Goal: Communication & Community: Answer question/provide support

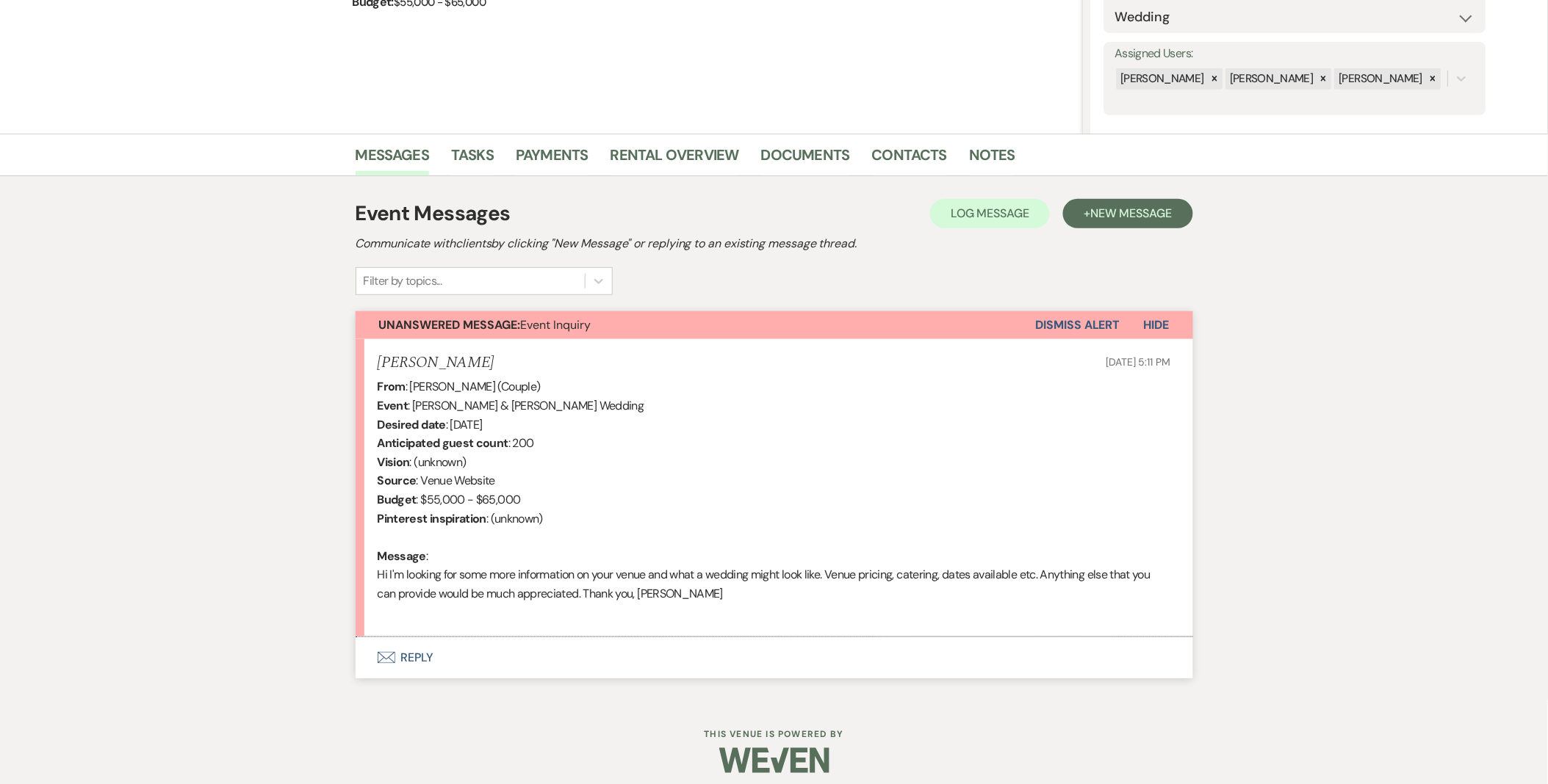
click at [404, 674] on button "Envelope Reply" at bounding box center [775, 658] width 838 height 41
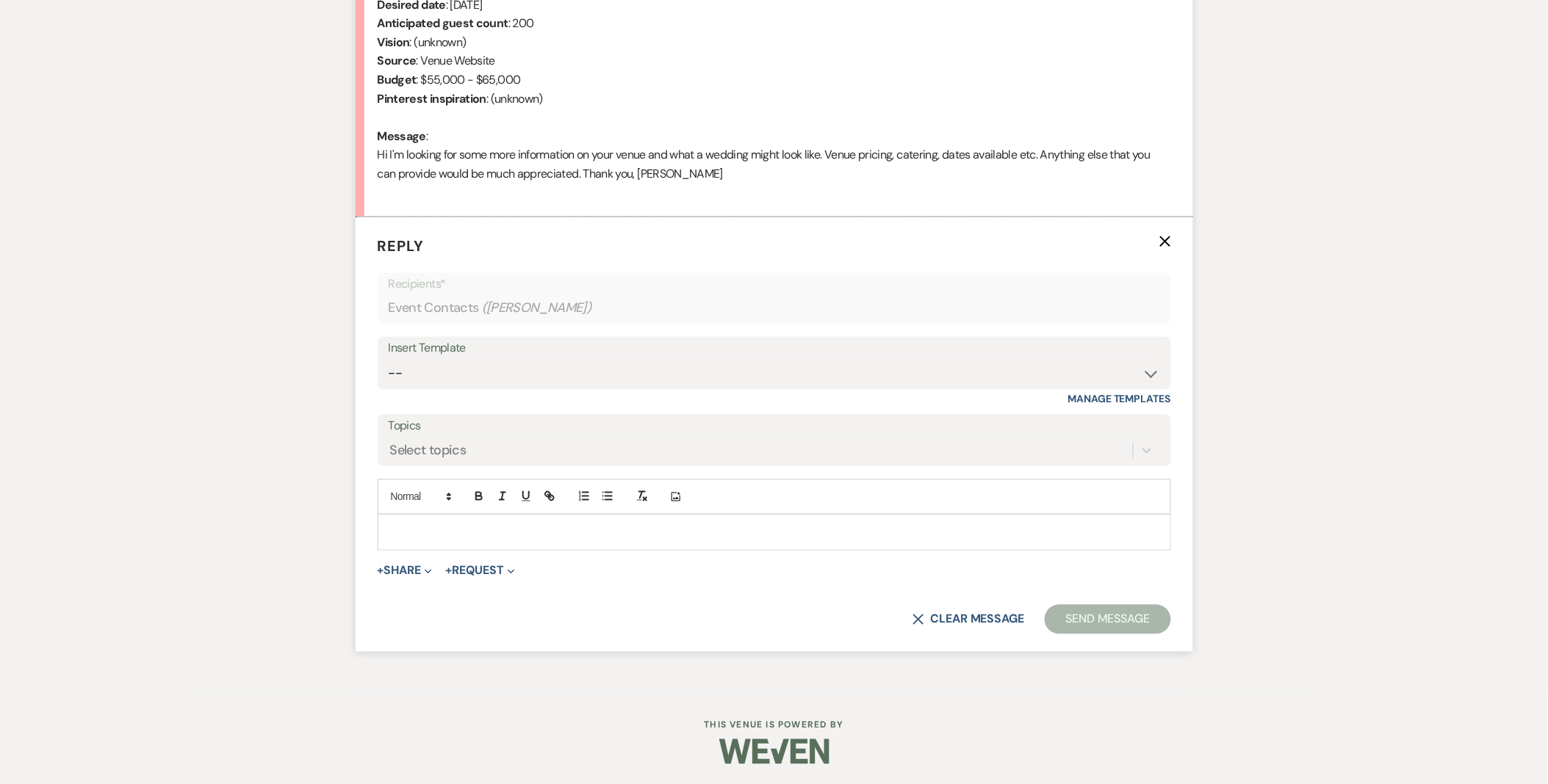
scroll to position [656, 0]
click at [402, 375] on select "-- Weven Planning Portal Introduction (Booked Events) Initial Inquiry Response …" at bounding box center [774, 373] width 771 height 29
select select "5515"
click at [388, 358] on select "-- Weven Planning Portal Introduction (Booked Events) Initial Inquiry Response …" at bounding box center [774, 373] width 771 height 29
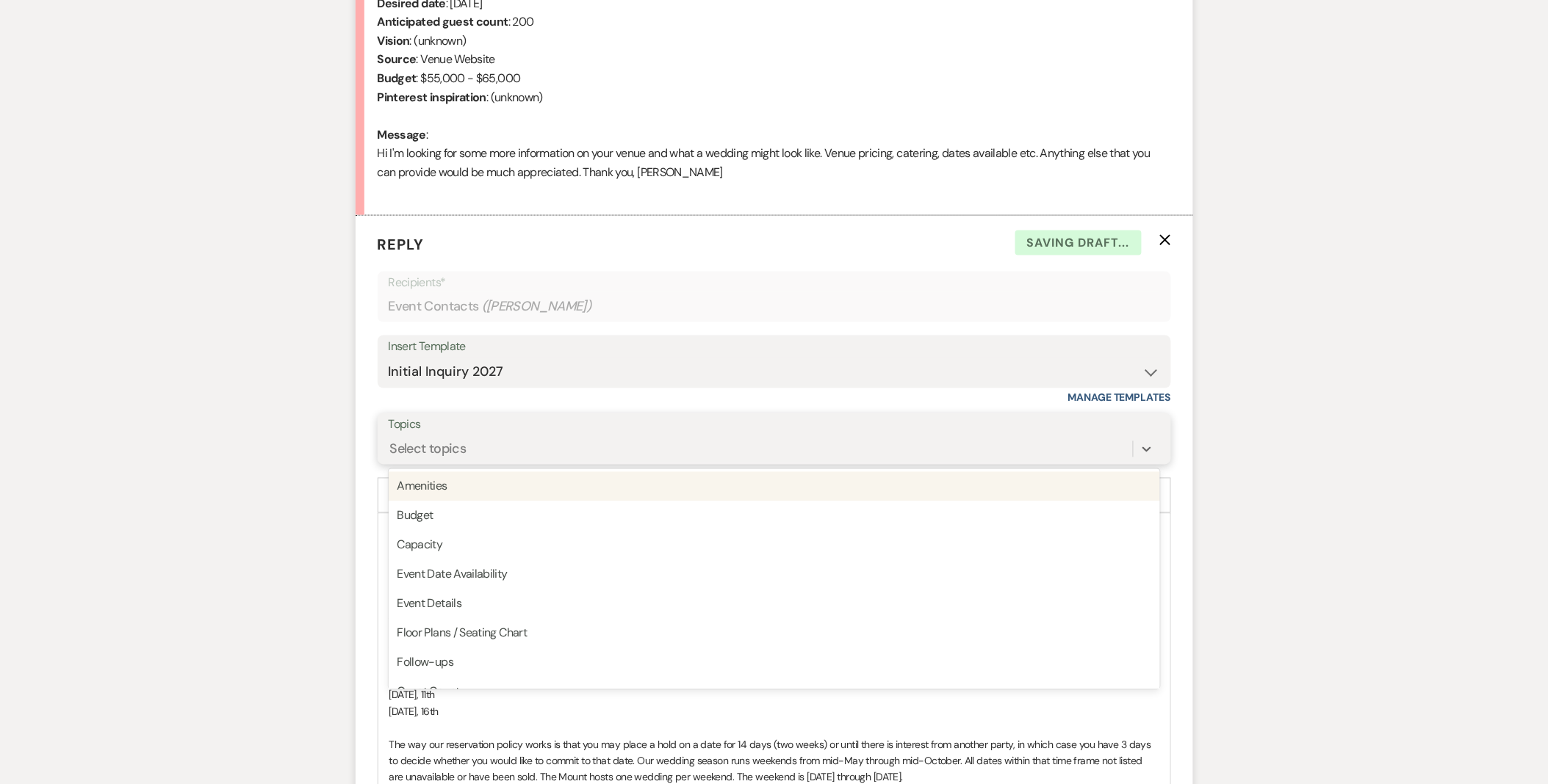
click at [437, 451] on div "Select topics" at bounding box center [428, 449] width 77 height 20
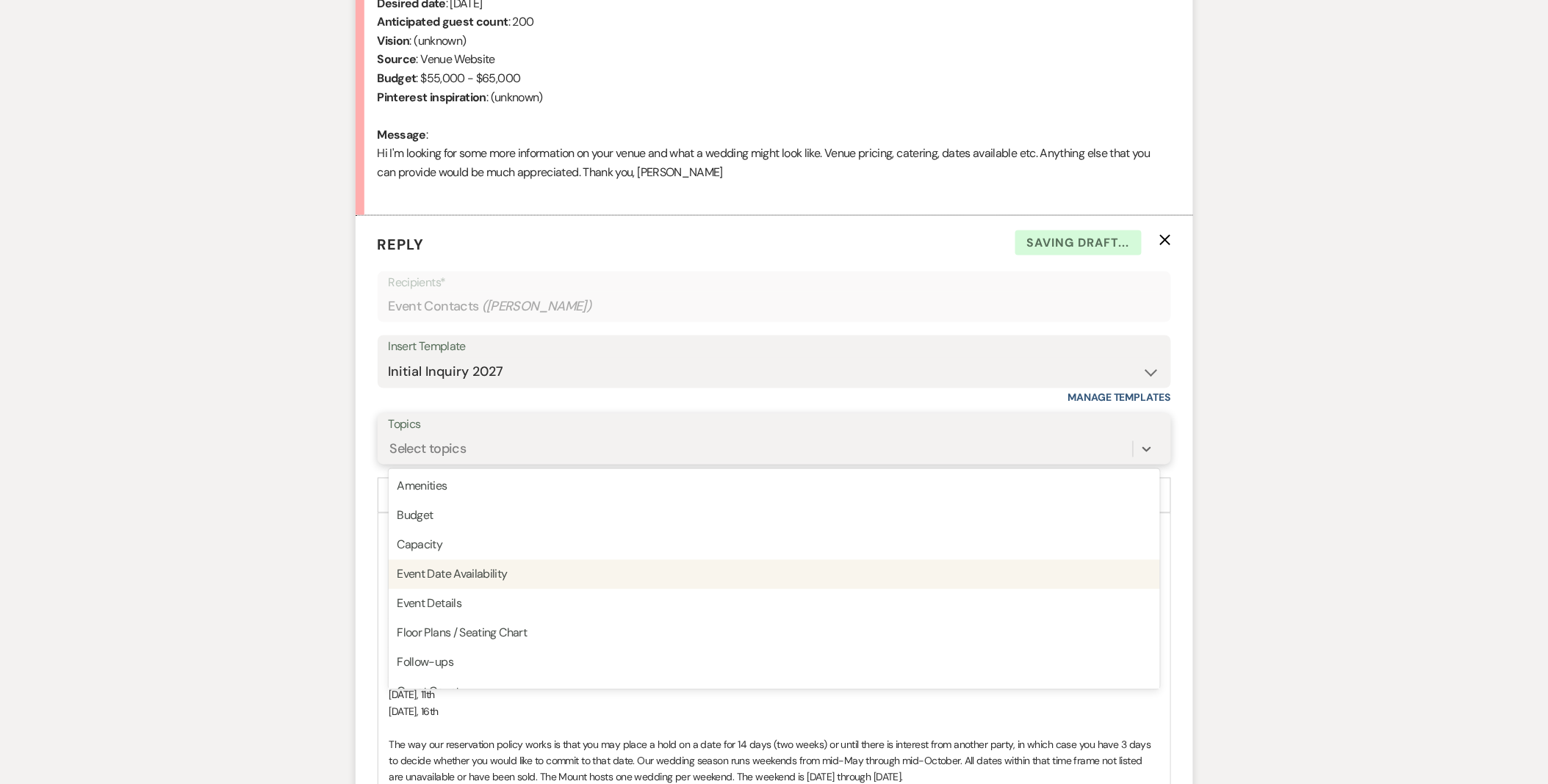
click at [479, 569] on div "Event Date Availability" at bounding box center [774, 575] width 771 height 30
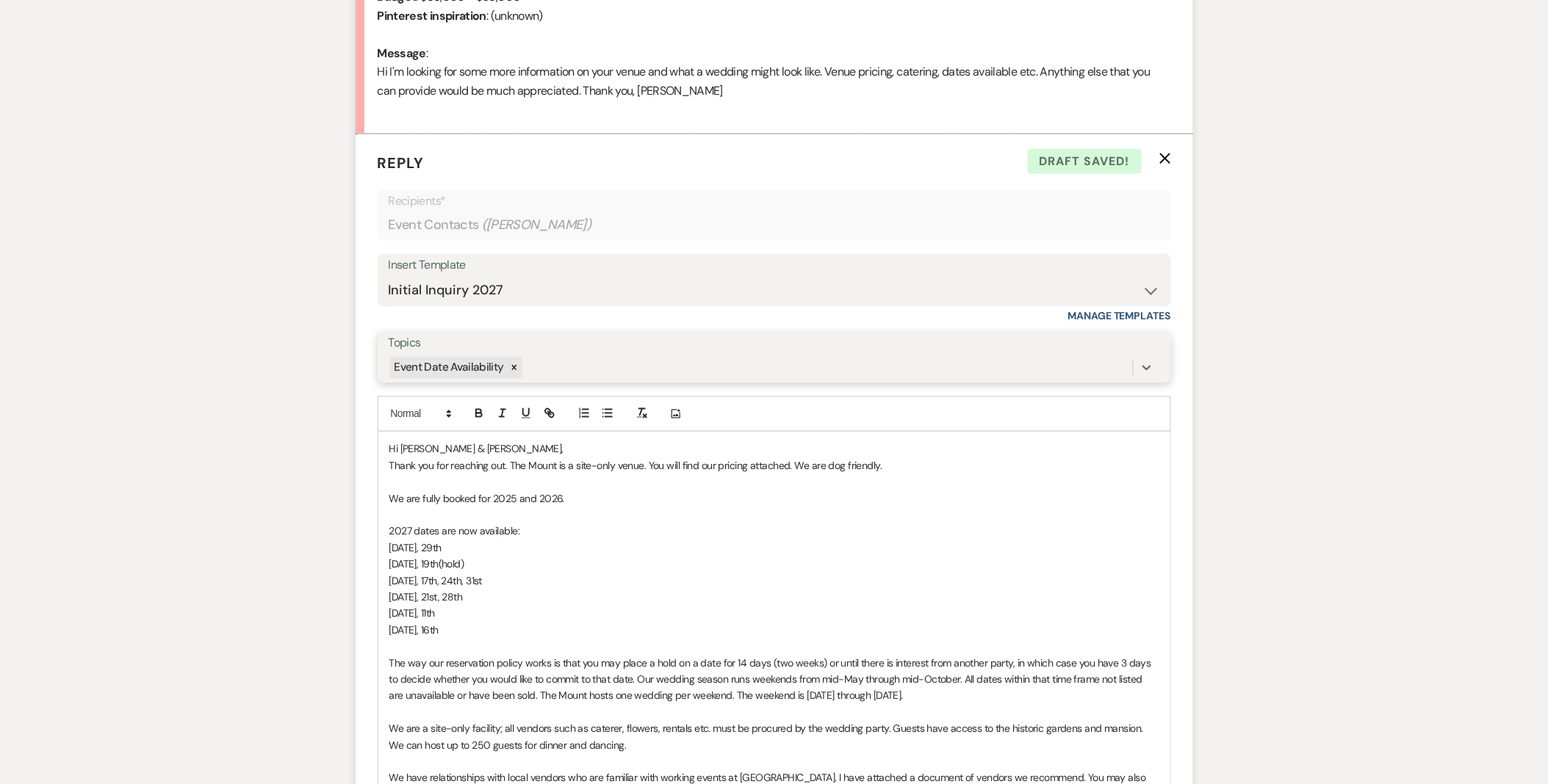
scroll to position [820, 0]
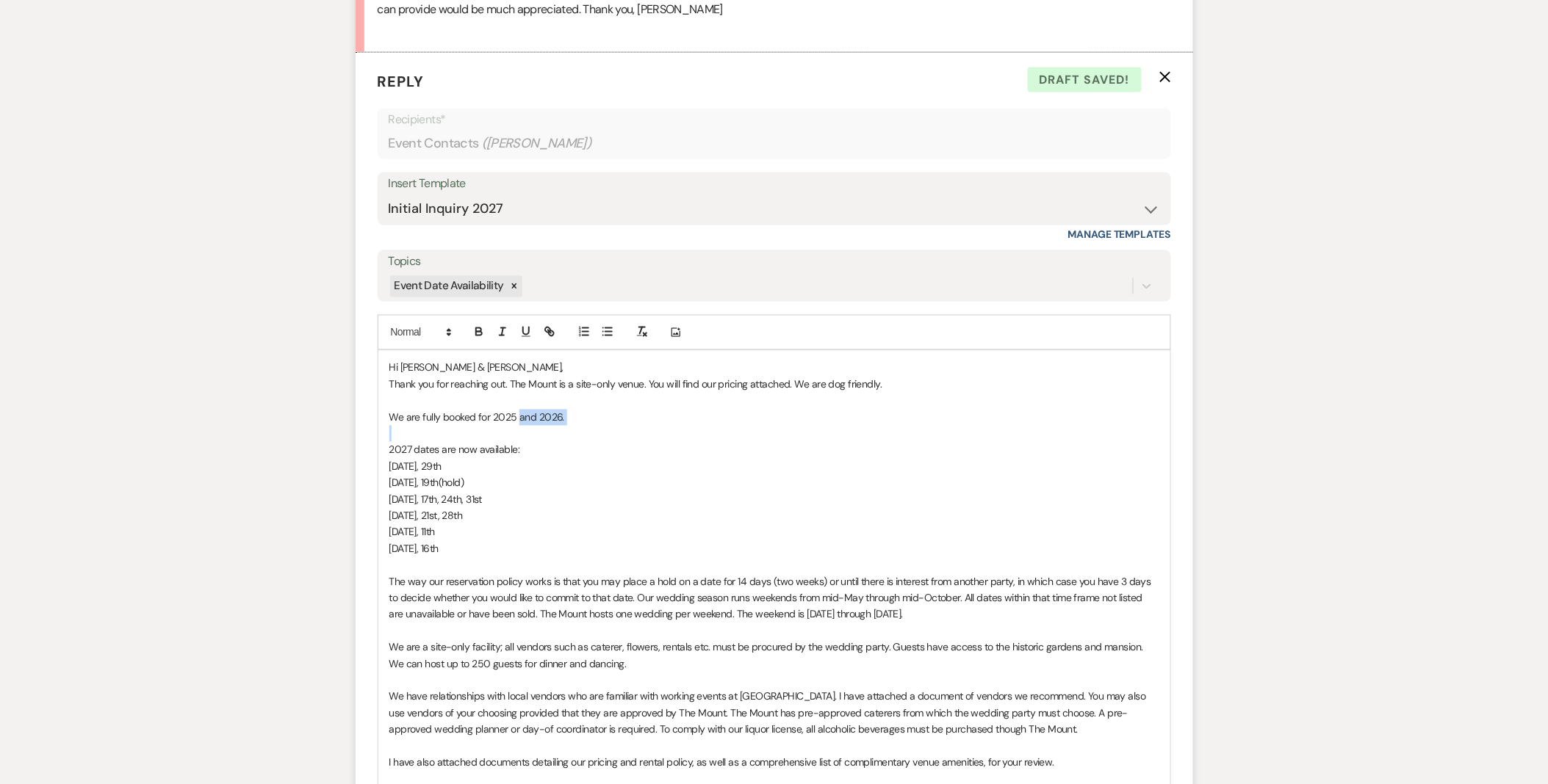
drag, startPoint x: 517, startPoint y: 416, endPoint x: 629, endPoint y: 437, distance: 114.0
click at [629, 437] on div "Hi Alejandra & Alex, Thank you for reaching out. The Mount is a site-only venue…" at bounding box center [774, 696] width 792 height 692
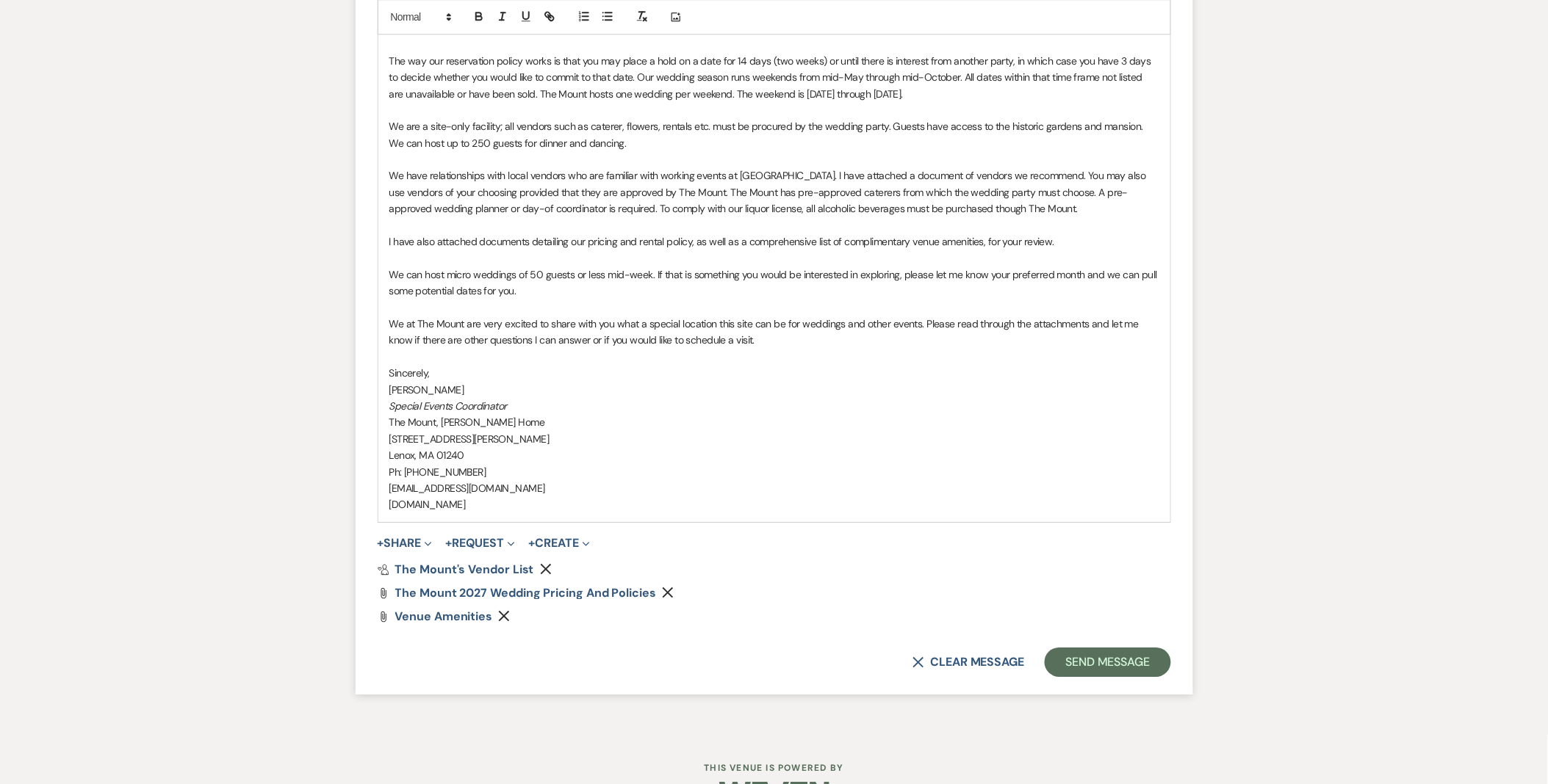
scroll to position [1434, 0]
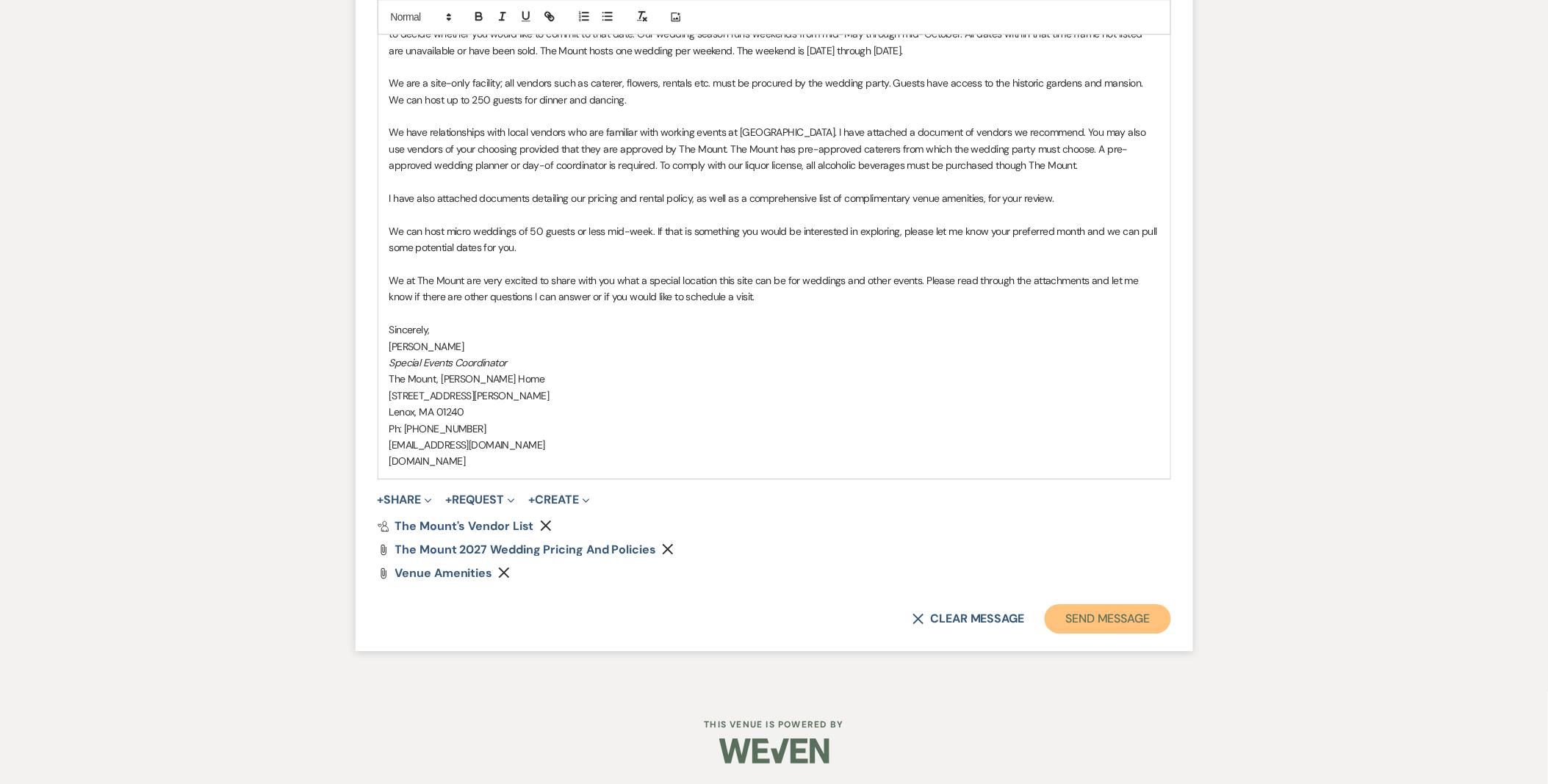
click at [1124, 627] on button "Send Message" at bounding box center [1108, 619] width 126 height 30
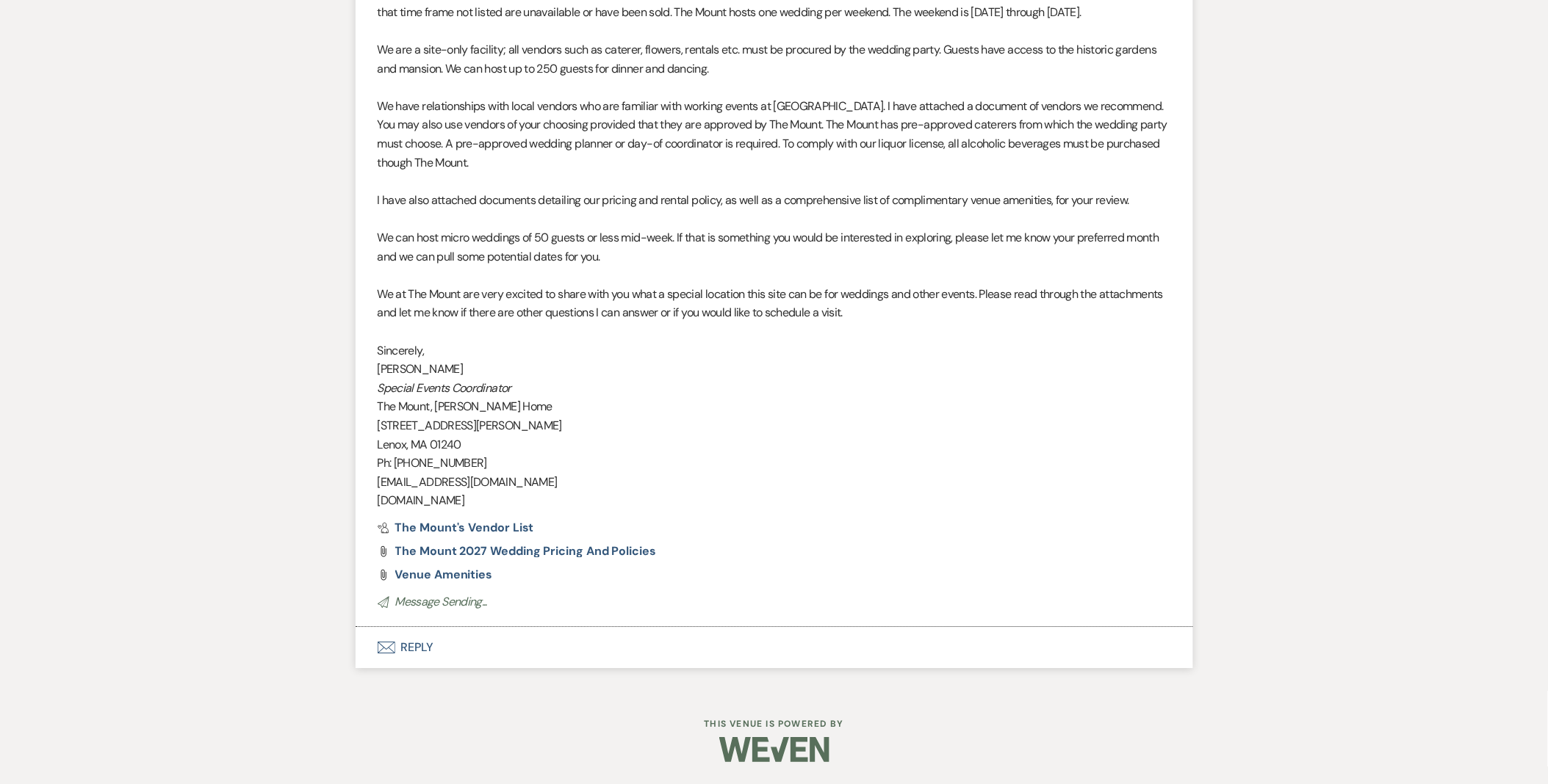
scroll to position [1287, 0]
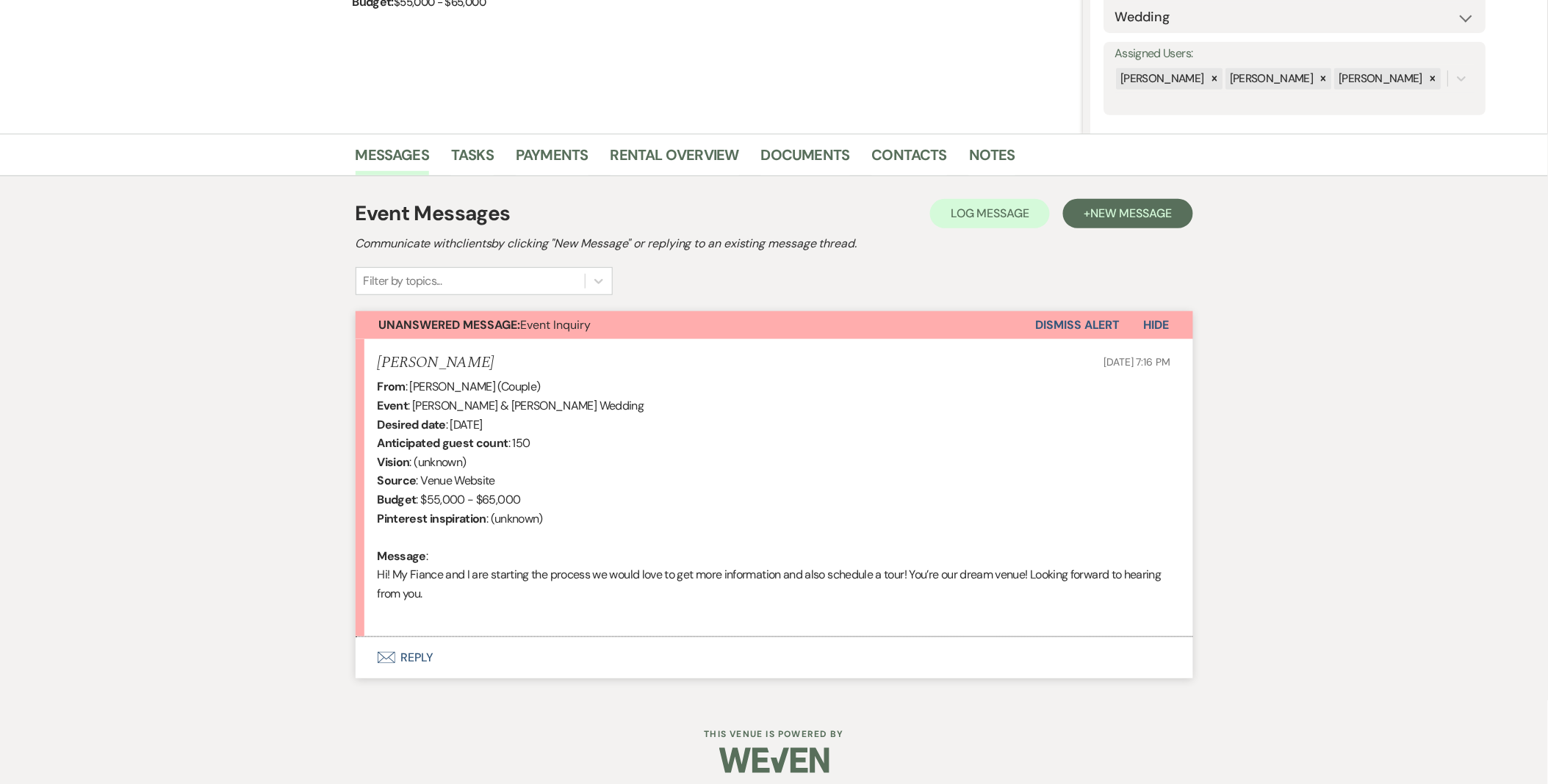
click at [425, 693] on div "Event Messages Log Log Message + New Message Communicate with clients by clicki…" at bounding box center [775, 438] width 838 height 524
click at [420, 665] on button "Envelope Reply" at bounding box center [775, 658] width 838 height 41
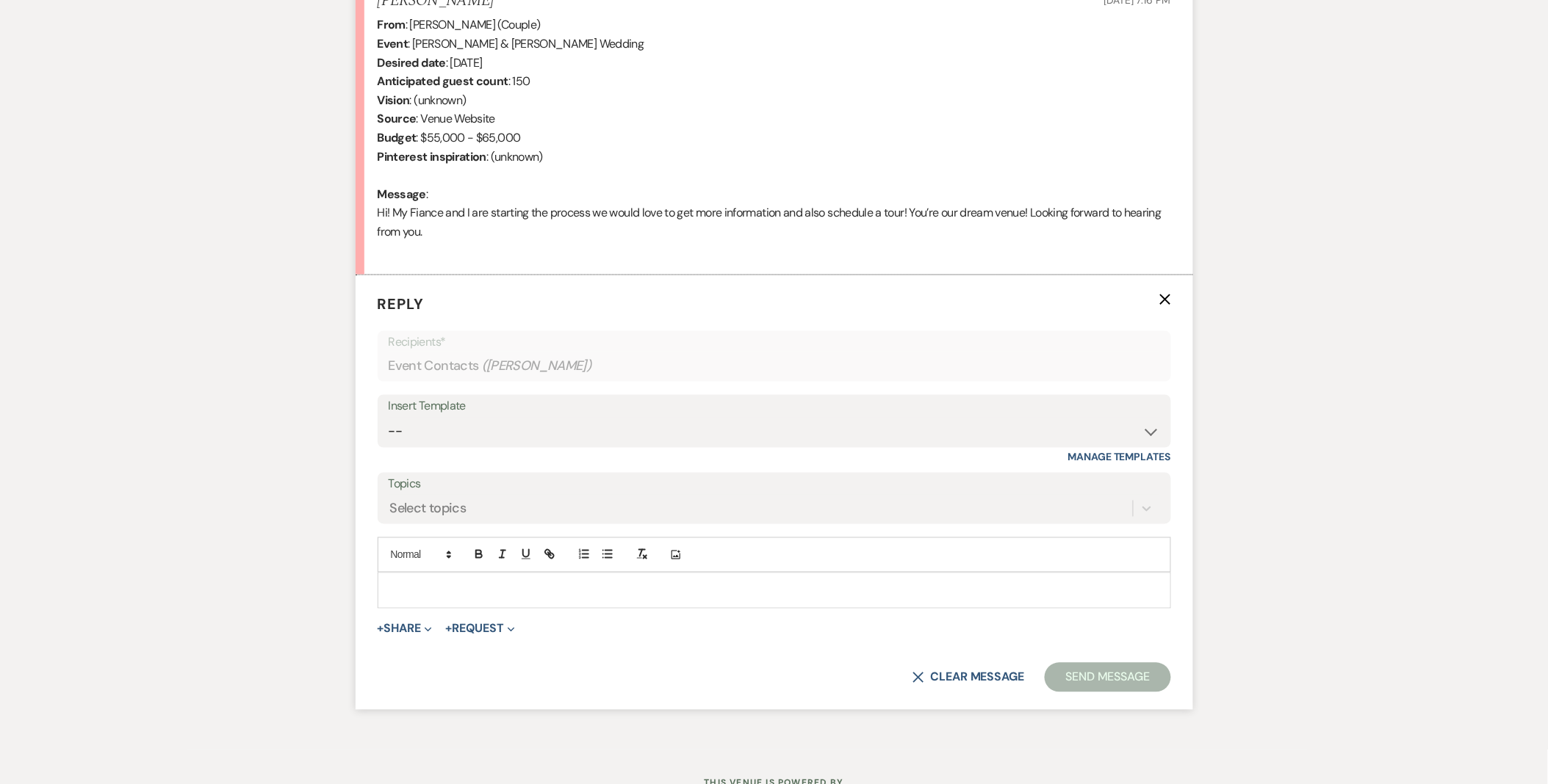
scroll to position [643, 0]
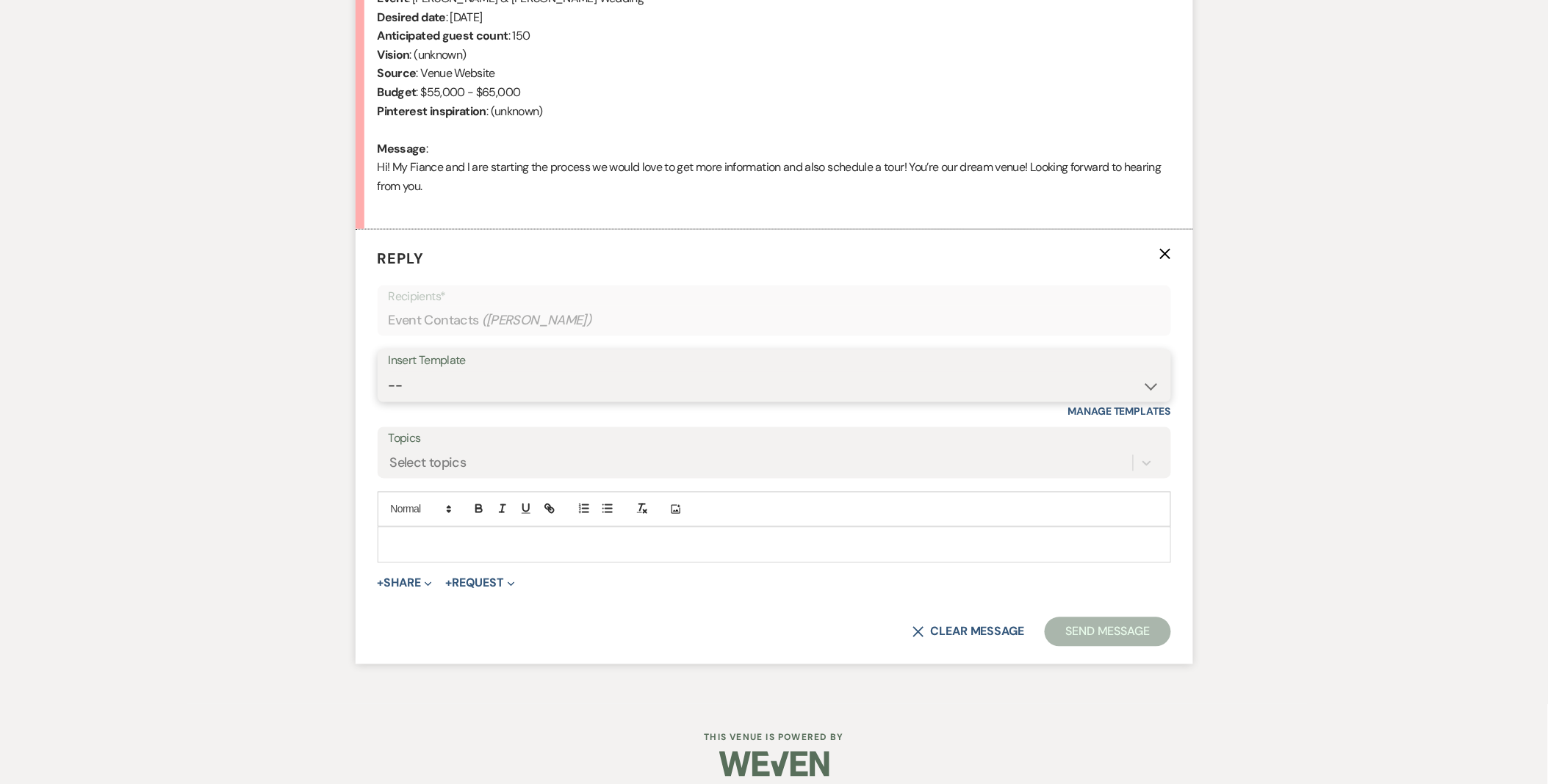
click at [441, 390] on select "-- Weven Planning Portal Introduction (Booked Events) Initial Inquiry Response …" at bounding box center [774, 386] width 771 height 29
select select "5515"
click at [388, 372] on select "-- Weven Planning Portal Introduction (Booked Events) Initial Inquiry Response …" at bounding box center [774, 386] width 771 height 29
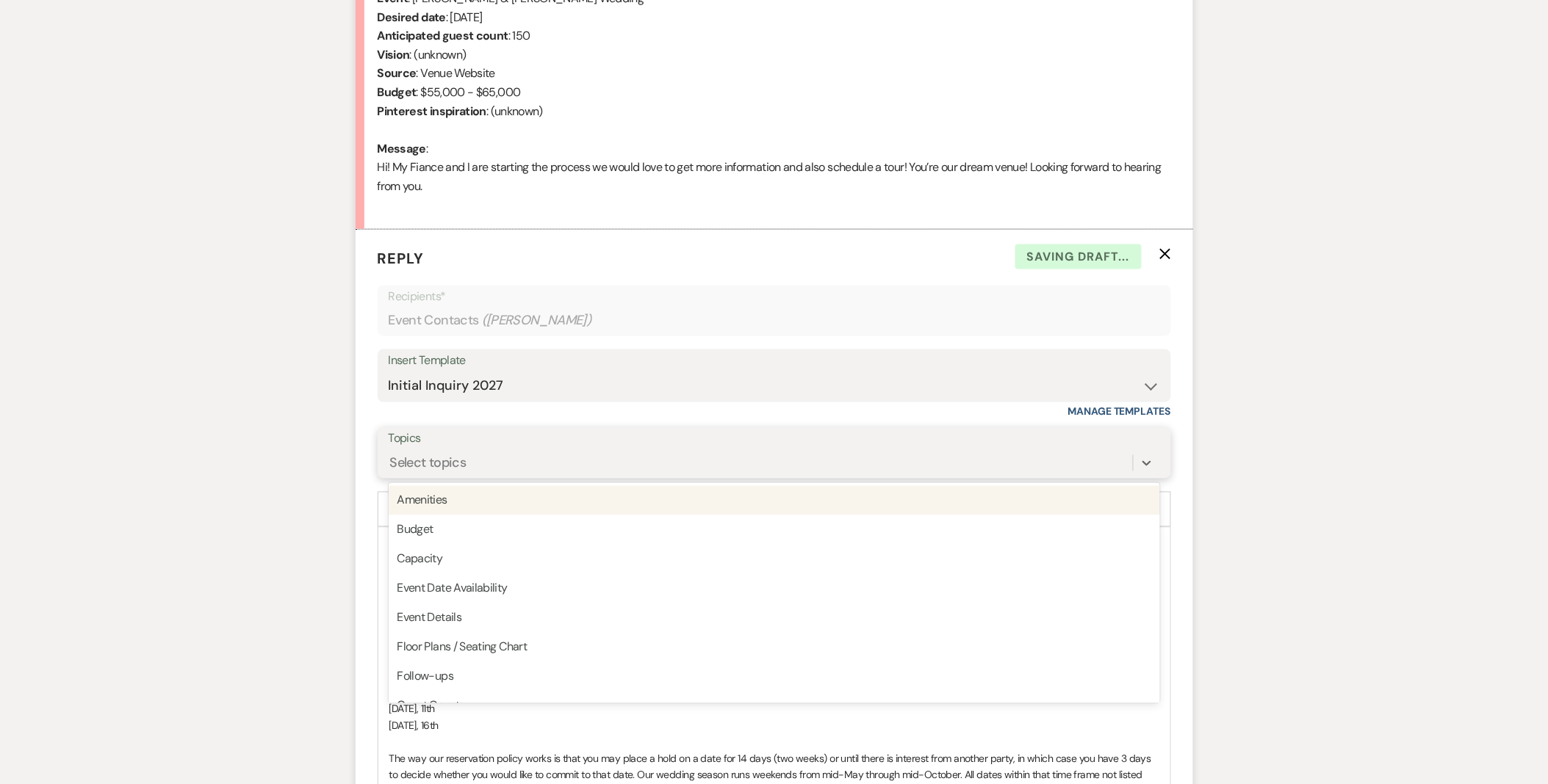
click at [430, 468] on div "Select topics" at bounding box center [428, 463] width 77 height 20
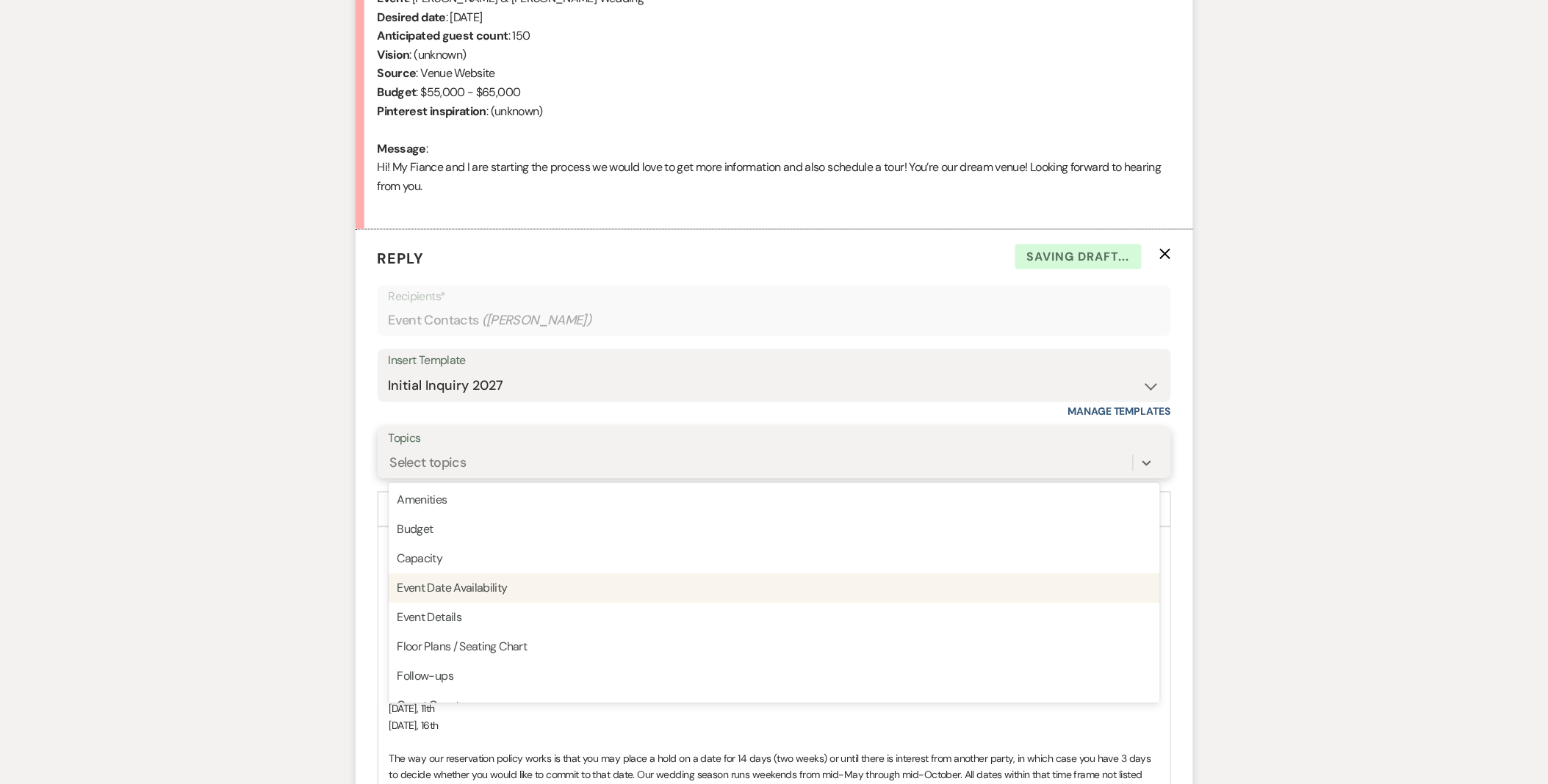
click at [481, 585] on div "Event Date Availability" at bounding box center [774, 589] width 771 height 30
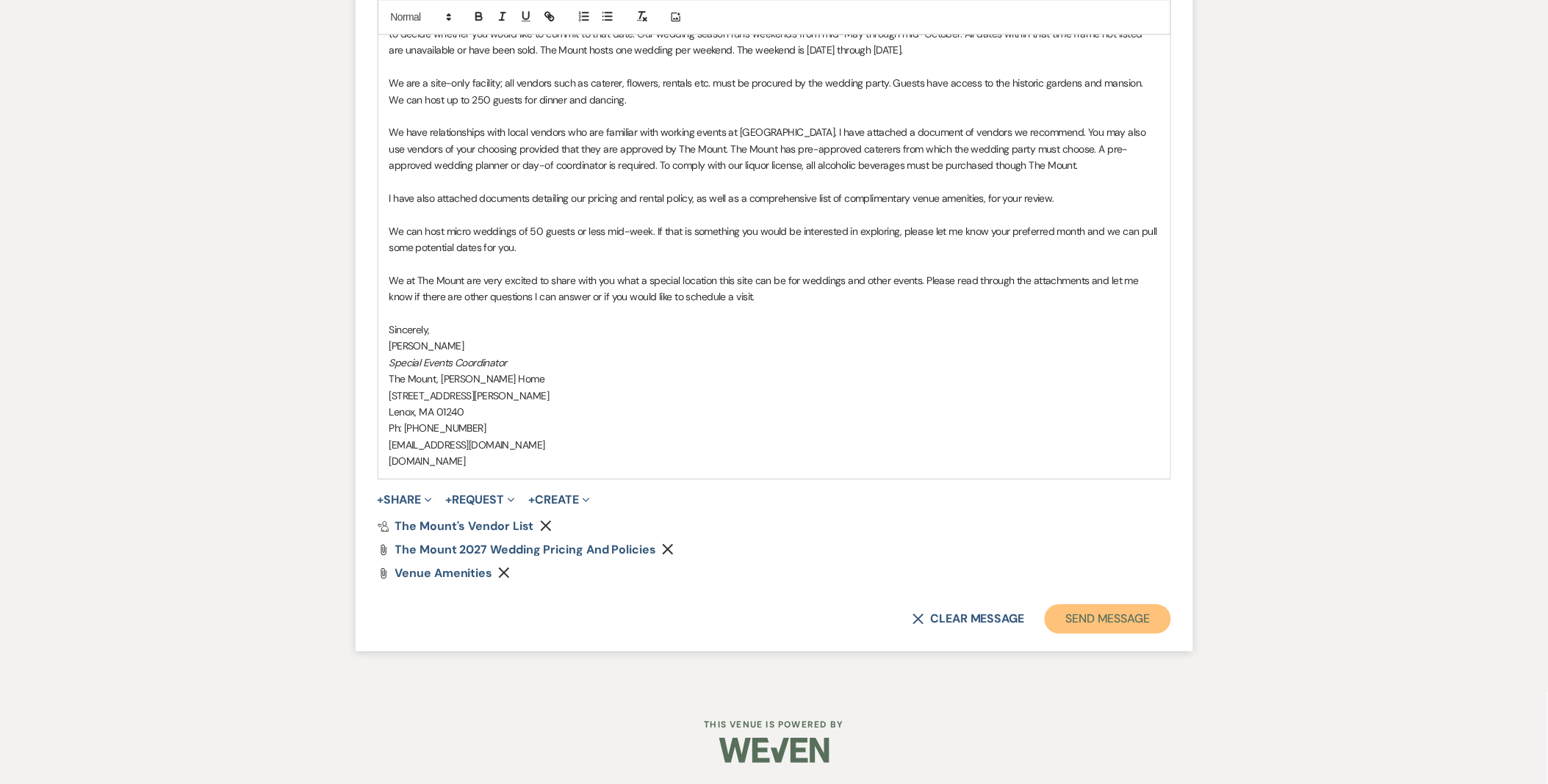
click at [1091, 618] on button "Send Message" at bounding box center [1108, 619] width 126 height 30
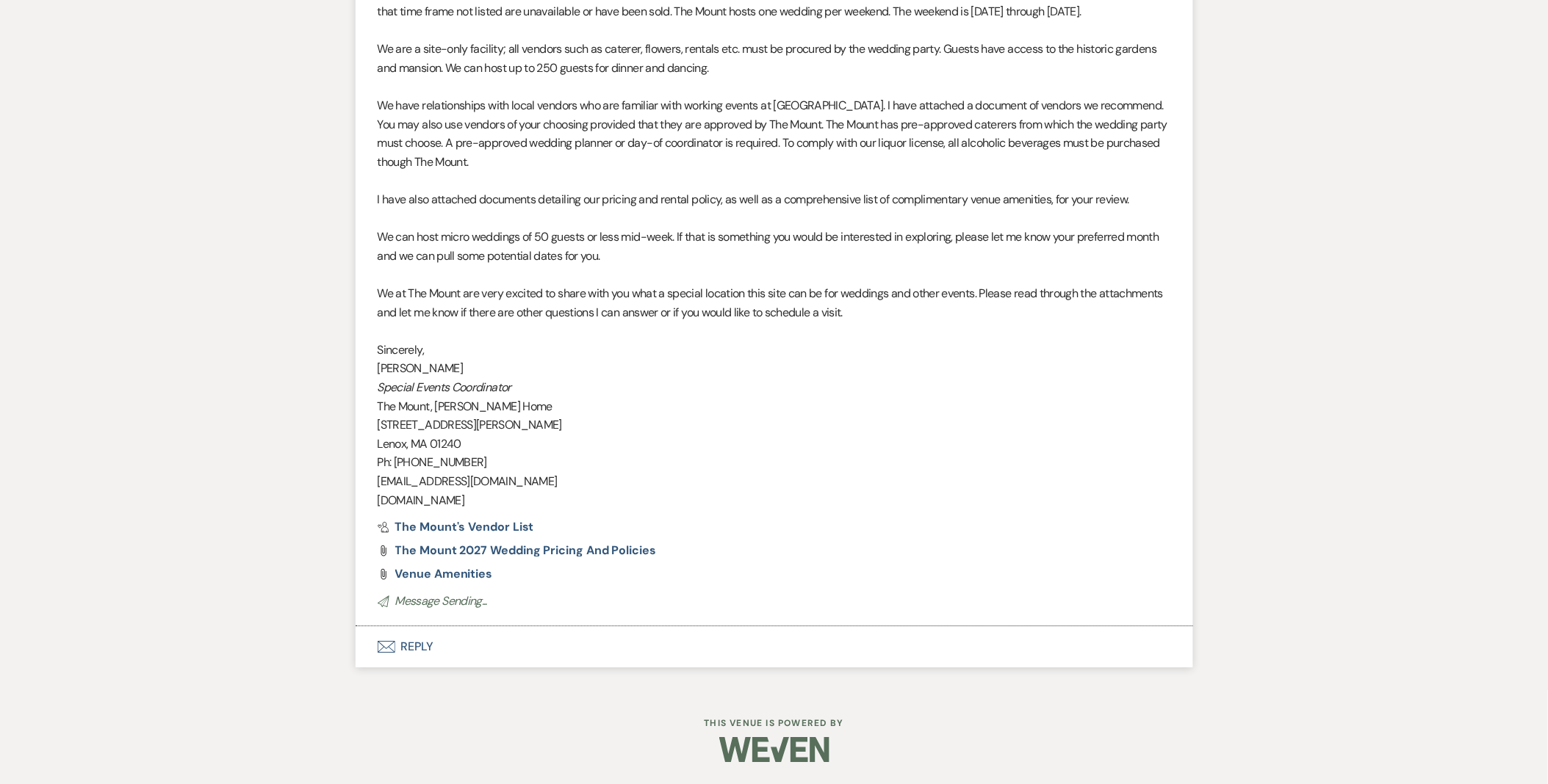
scroll to position [1230, 0]
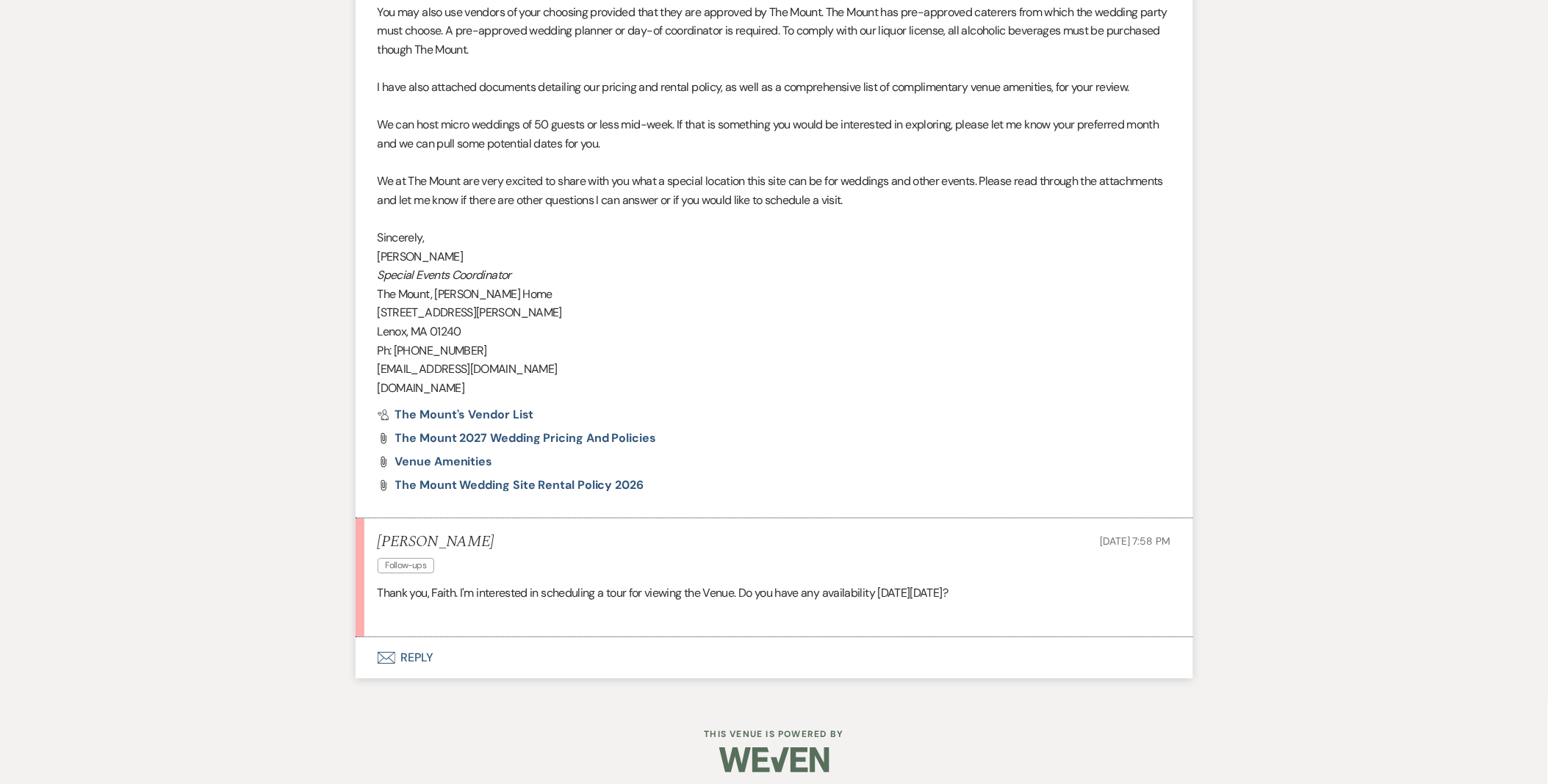
click at [411, 663] on button "Envelope Reply" at bounding box center [775, 658] width 838 height 41
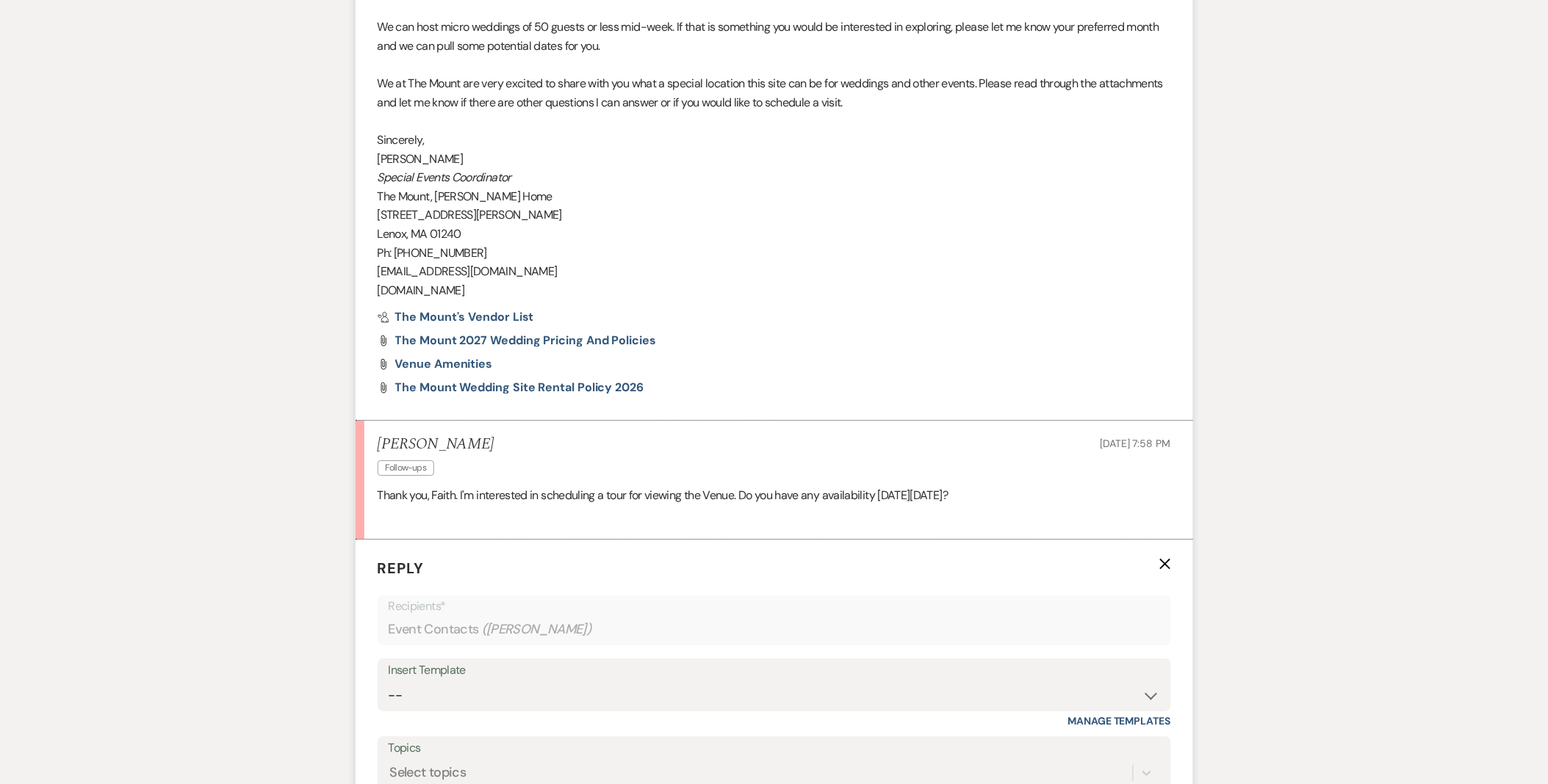
scroll to position [1707, 0]
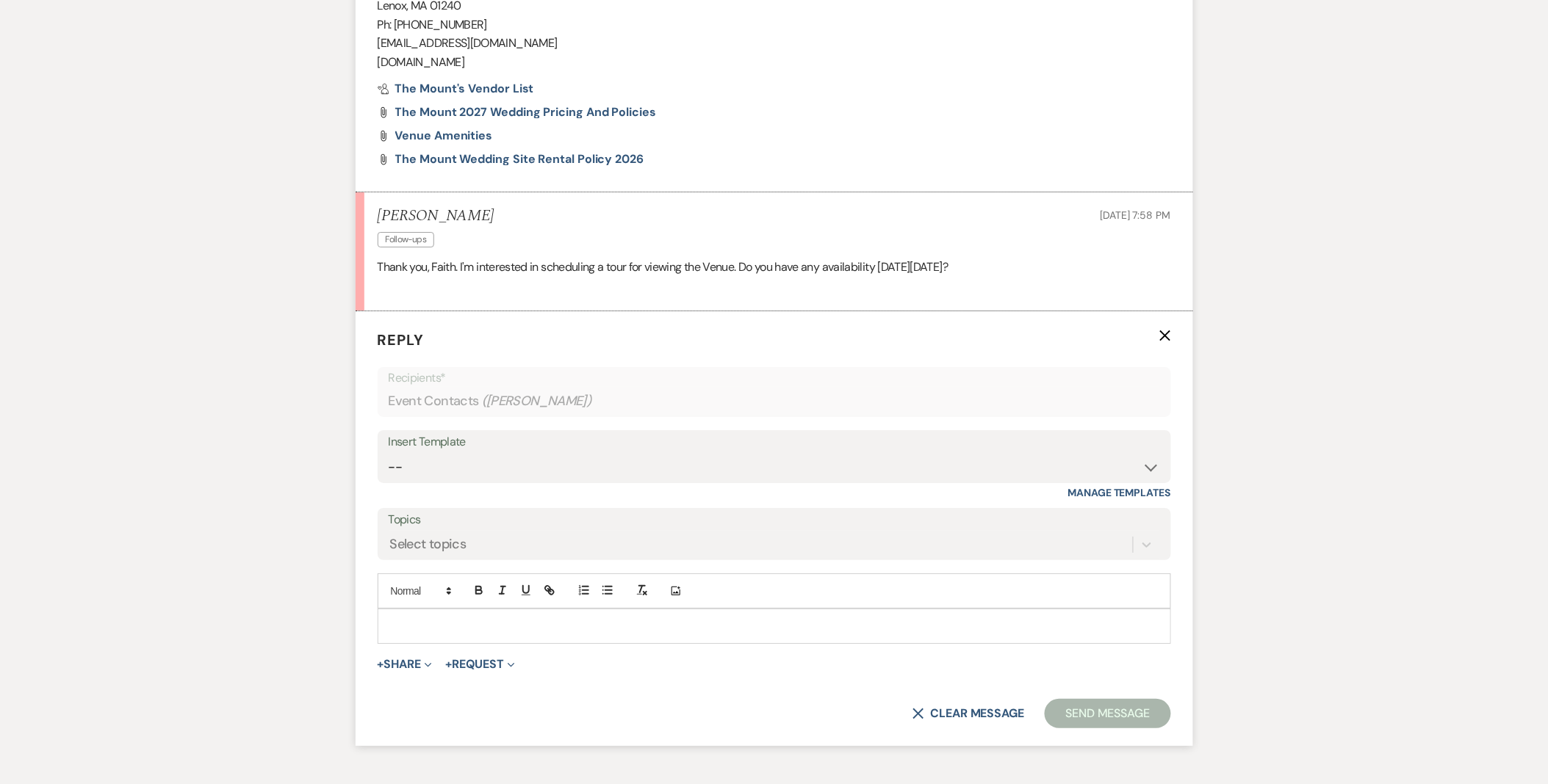
click at [437, 618] on div at bounding box center [774, 627] width 792 height 34
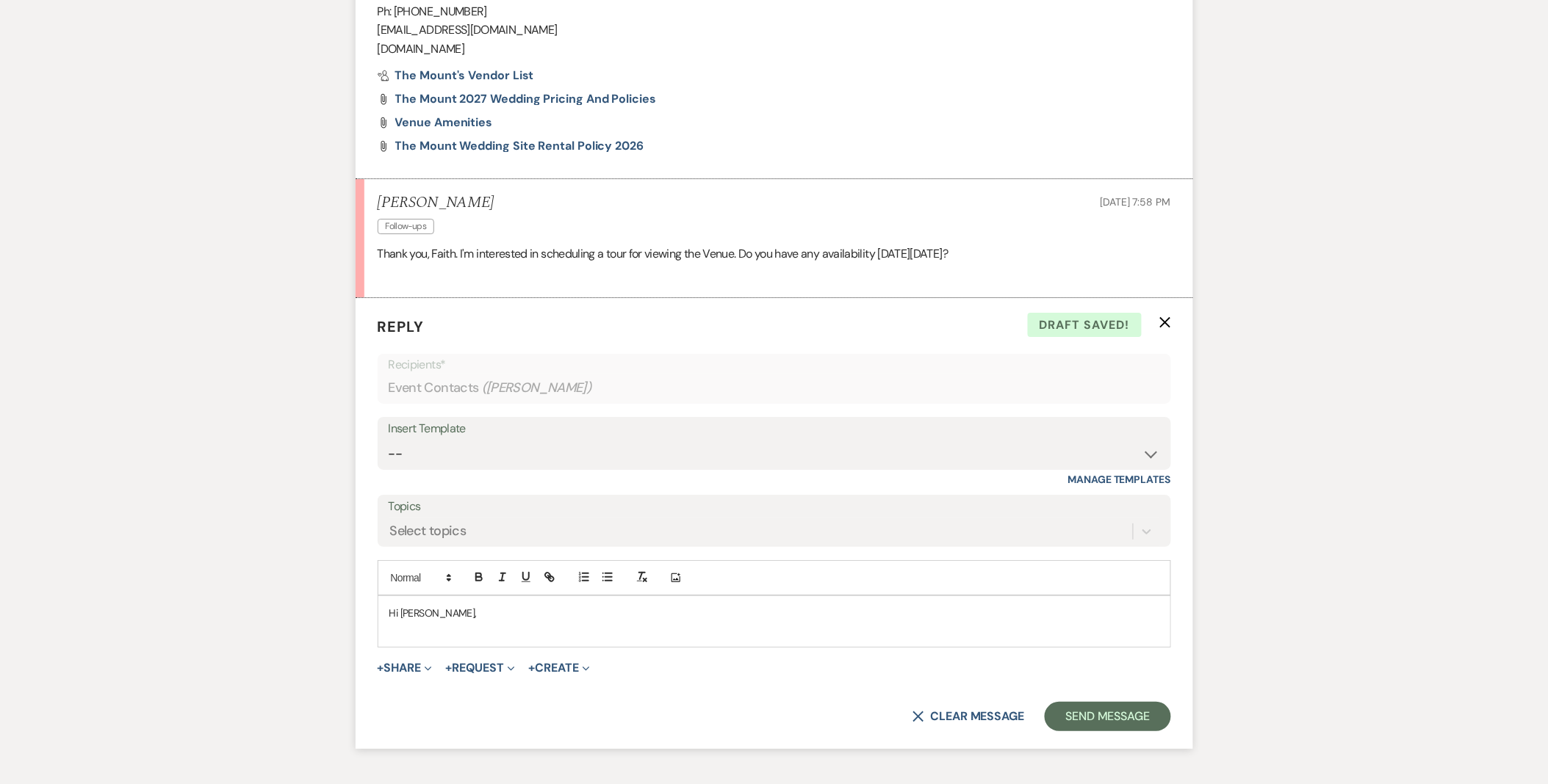
scroll to position [1788, 0]
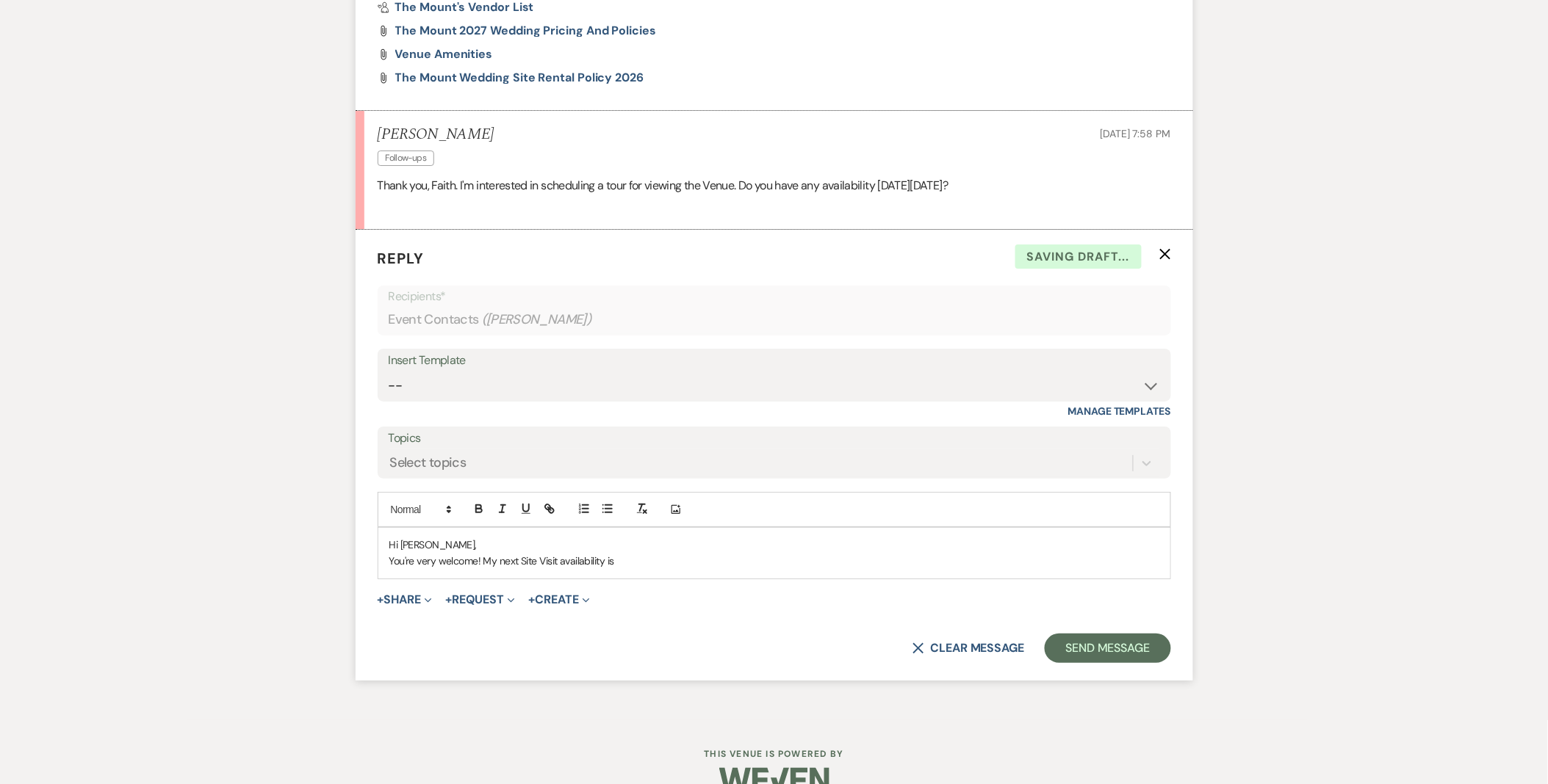
click at [641, 561] on p "You're very welcome! My next Site Visit availability is" at bounding box center [774, 561] width 770 height 16
drag, startPoint x: 708, startPoint y: 556, endPoint x: 879, endPoint y: 565, distance: 171.2
click at [879, 565] on p "You're very welcome! My next Site Visit availability is Sunday 9.7 at 2pm. Woul…" at bounding box center [774, 561] width 770 height 16
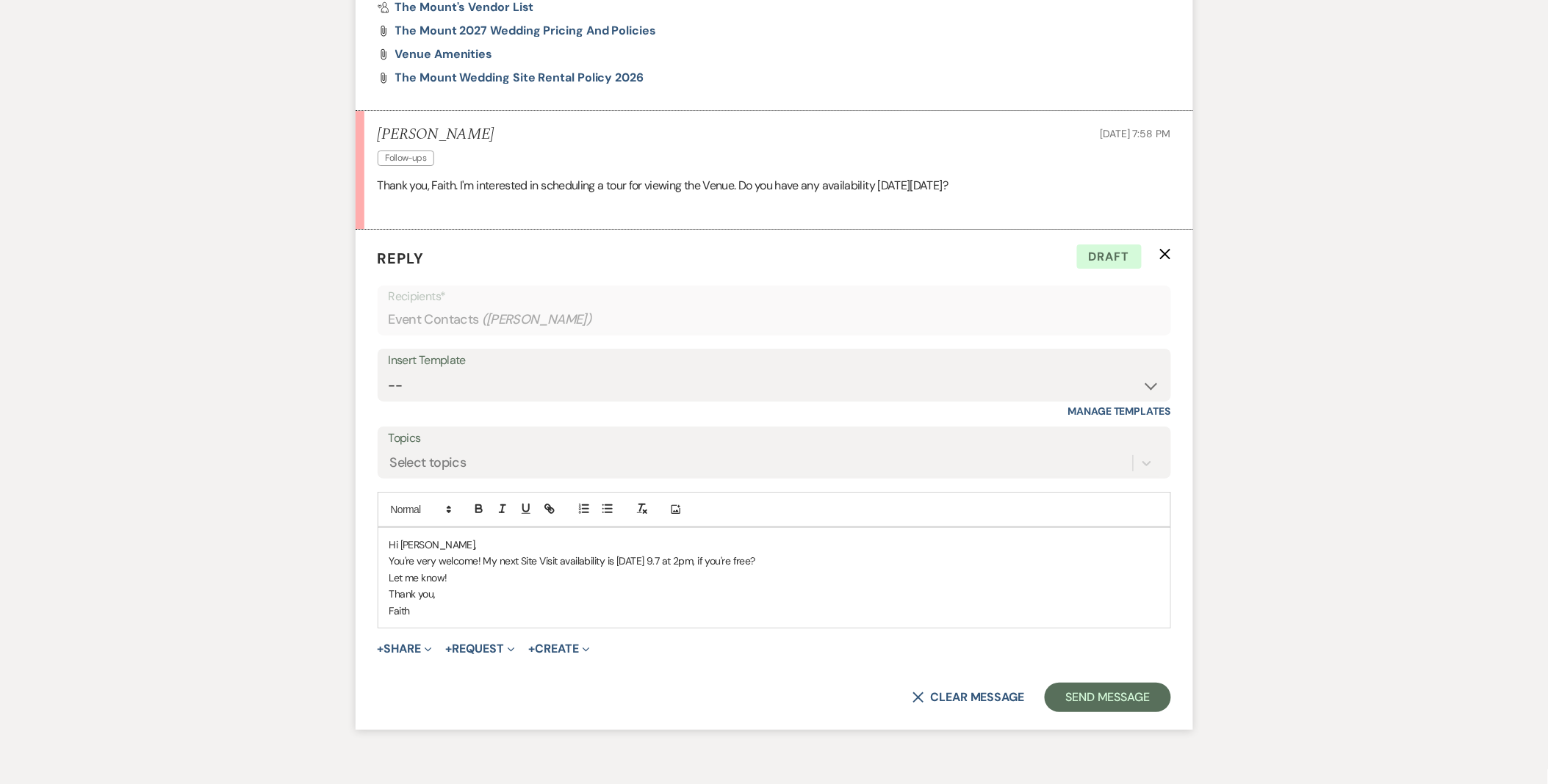
click at [819, 559] on p "You're very welcome! My next Site Visit availability is Sunday 9.7 at 2pm, if y…" at bounding box center [774, 561] width 770 height 16
click at [1058, 699] on button "Send Message" at bounding box center [1108, 697] width 126 height 30
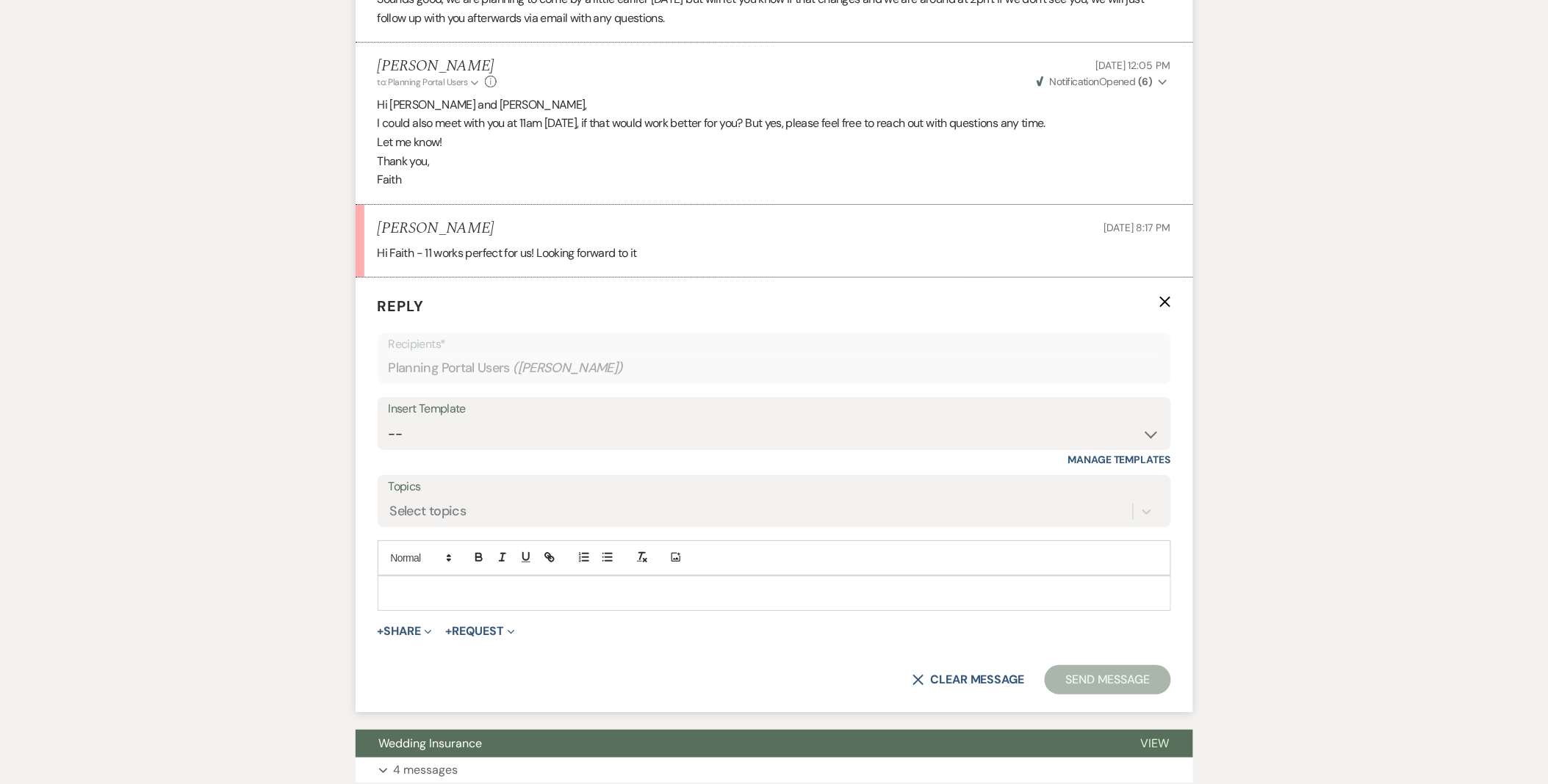
scroll to position [1728, 0]
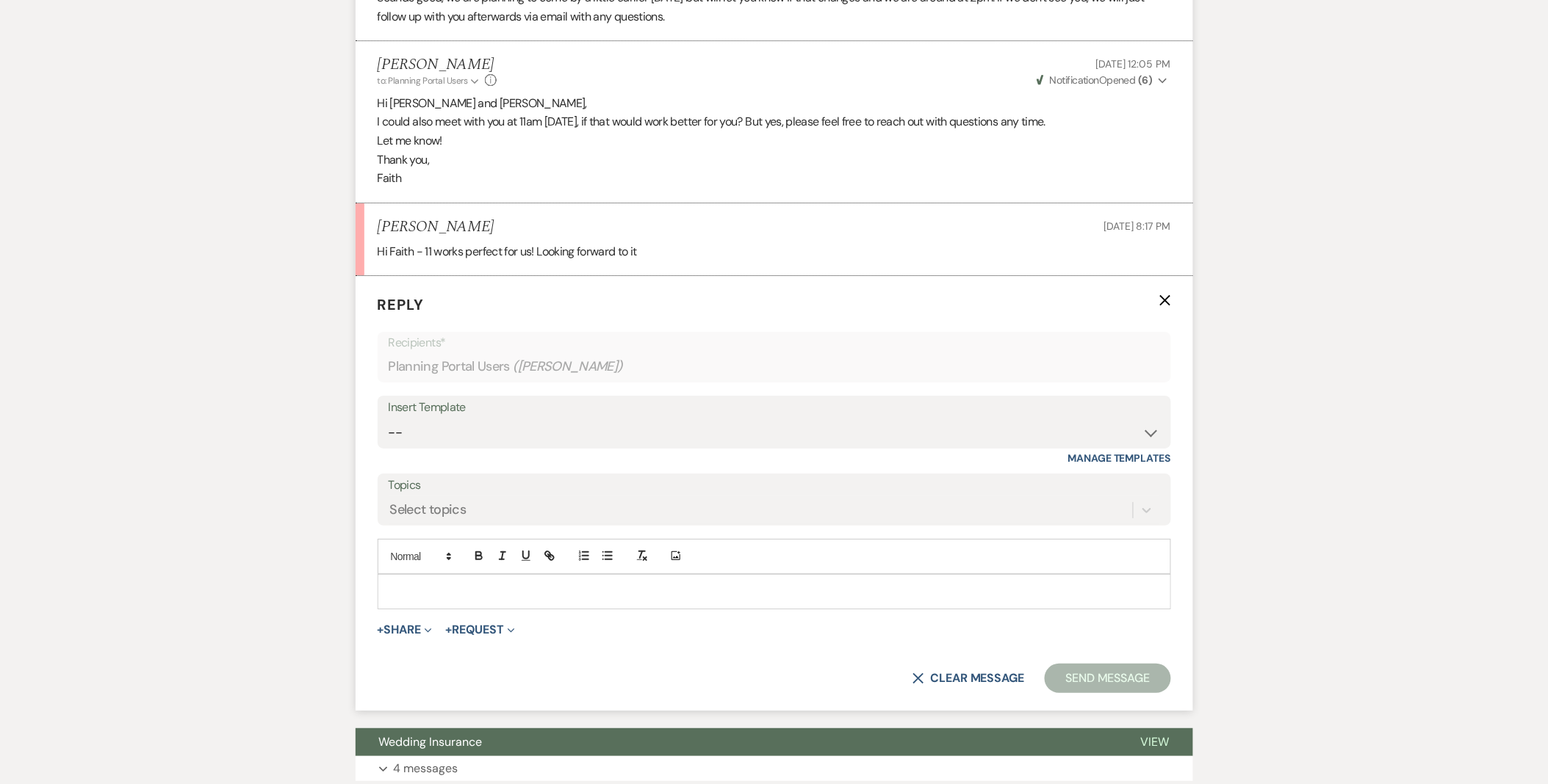
click at [427, 592] on p at bounding box center [774, 592] width 770 height 16
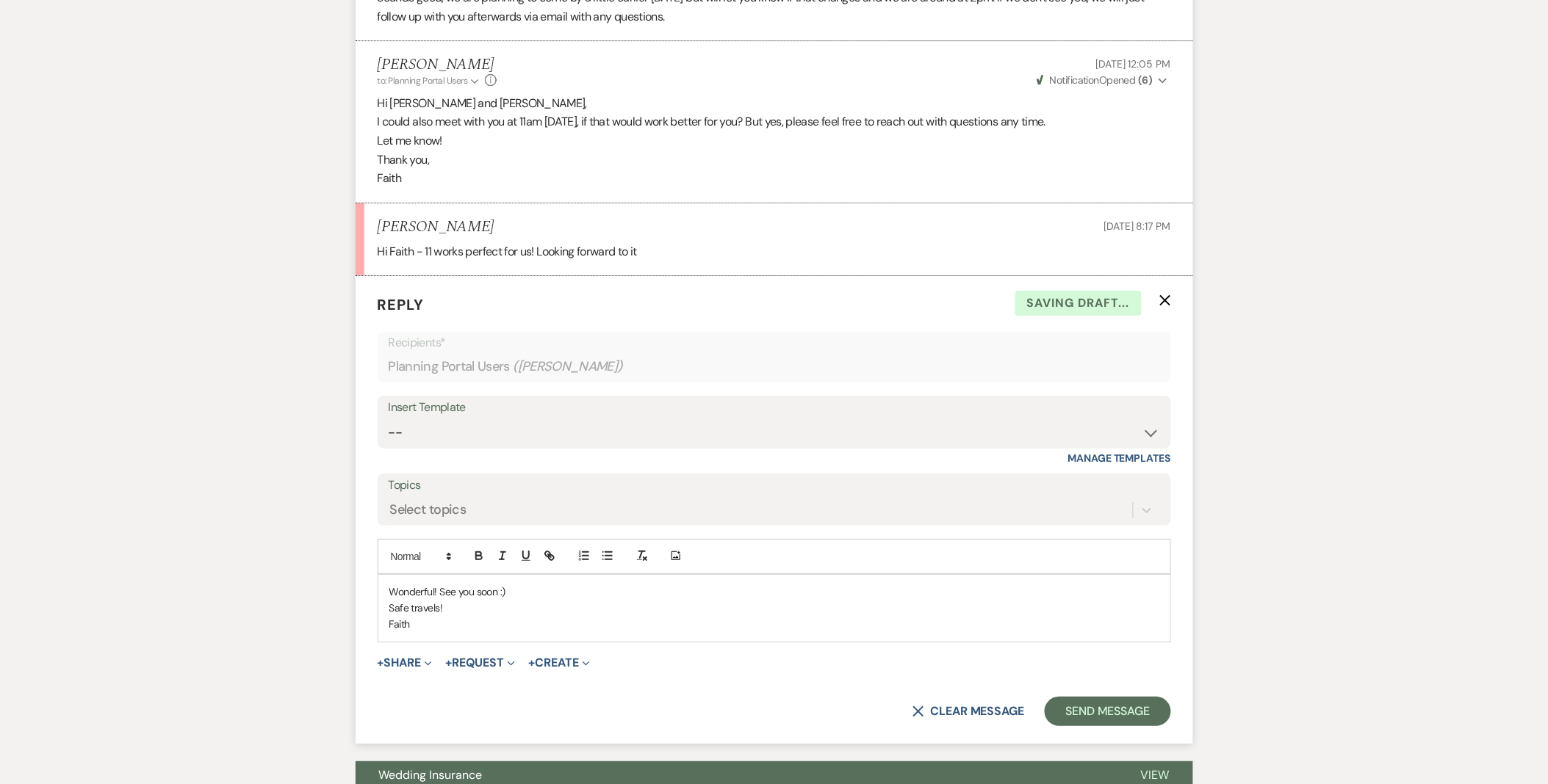
click at [538, 610] on p "Safe travels!" at bounding box center [774, 608] width 770 height 16
click at [1081, 716] on button "Send Message" at bounding box center [1108, 712] width 126 height 30
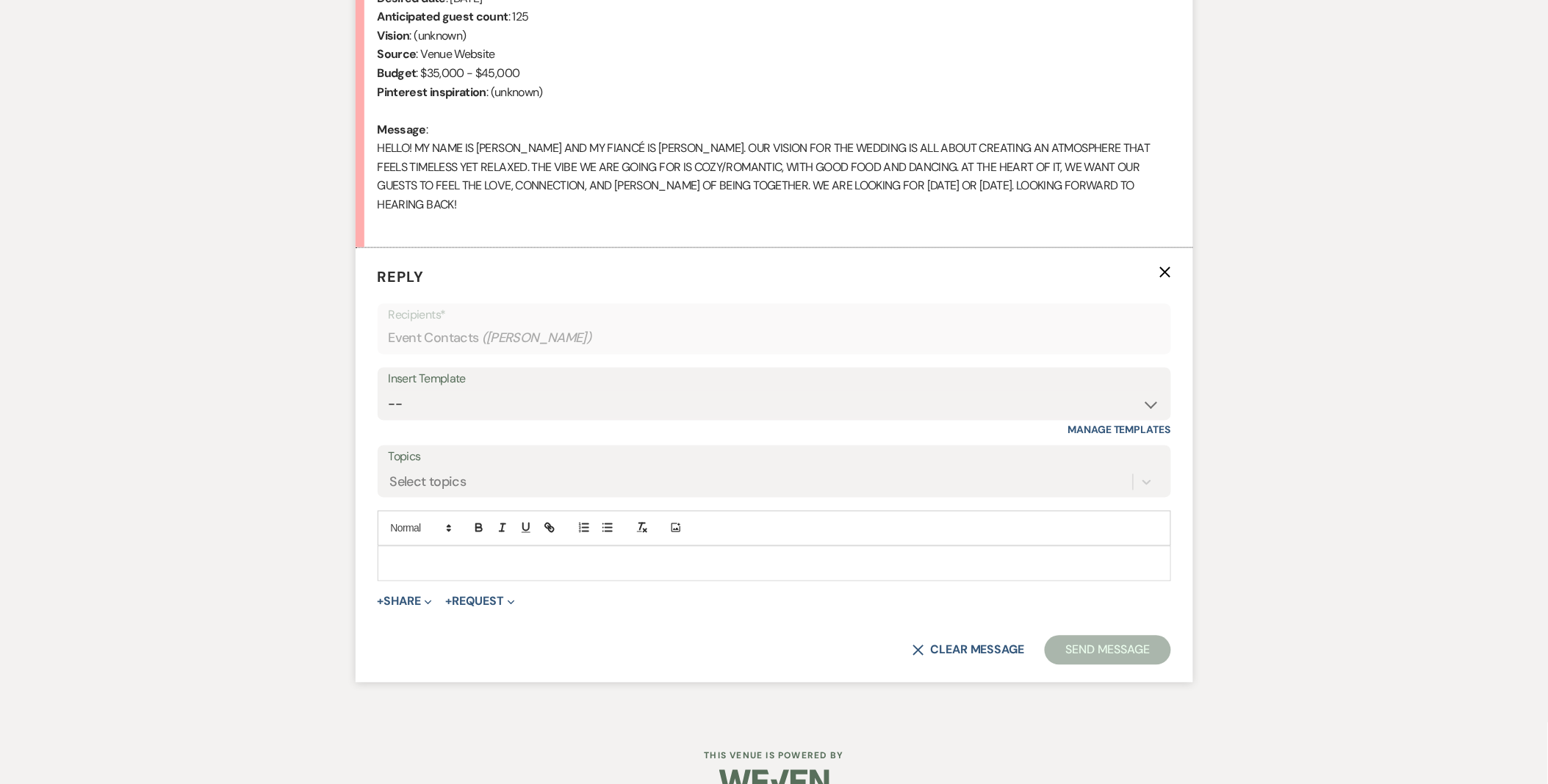
select select "5515"
click at [388, 391] on select "-- Weven Planning Portal Introduction (Booked Events) Initial Inquiry Response …" at bounding box center [774, 405] width 771 height 29
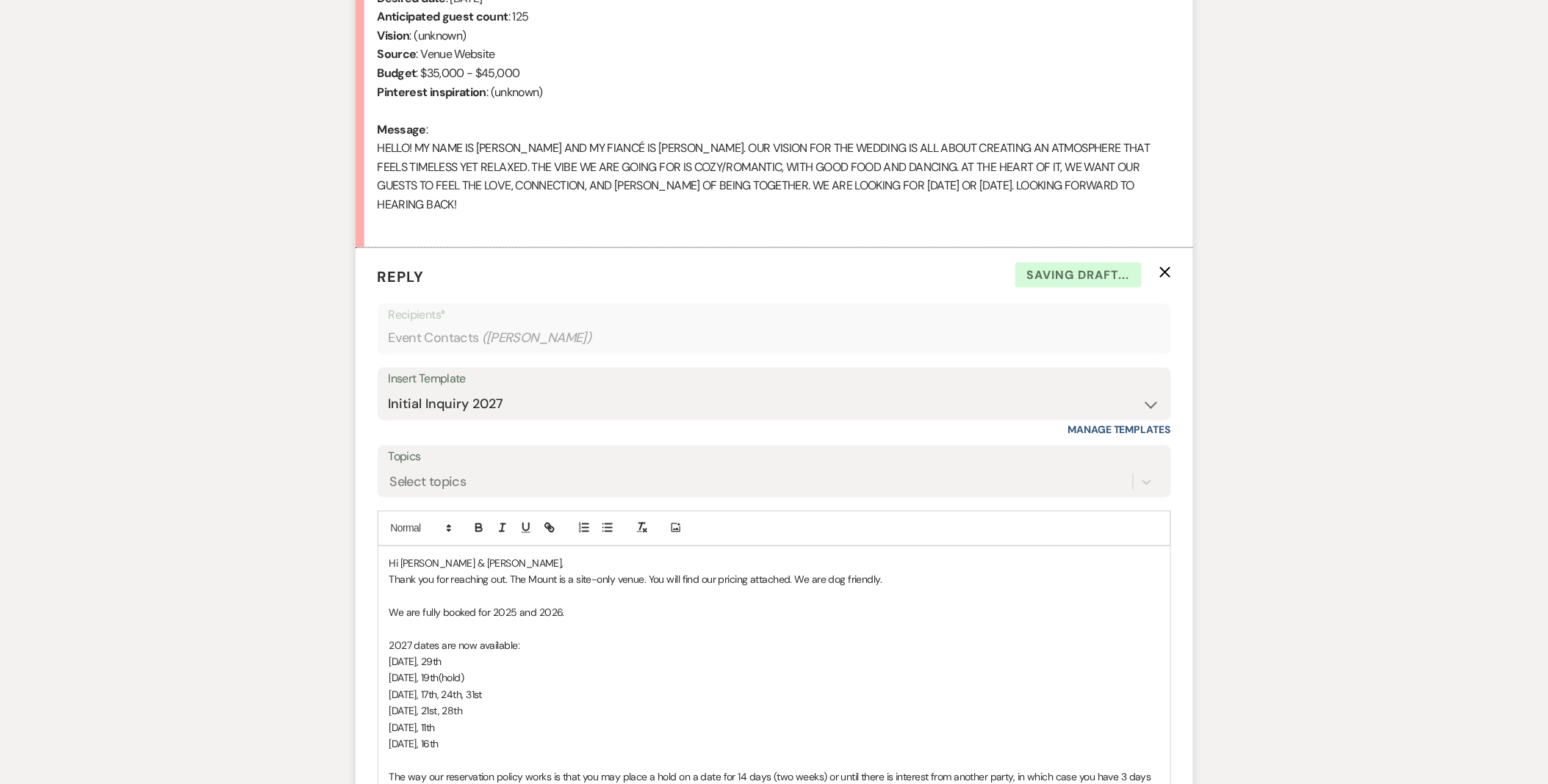
click at [432, 447] on label "Topics" at bounding box center [774, 457] width 771 height 21
click at [392, 472] on input "Topics" at bounding box center [391, 482] width 2 height 20
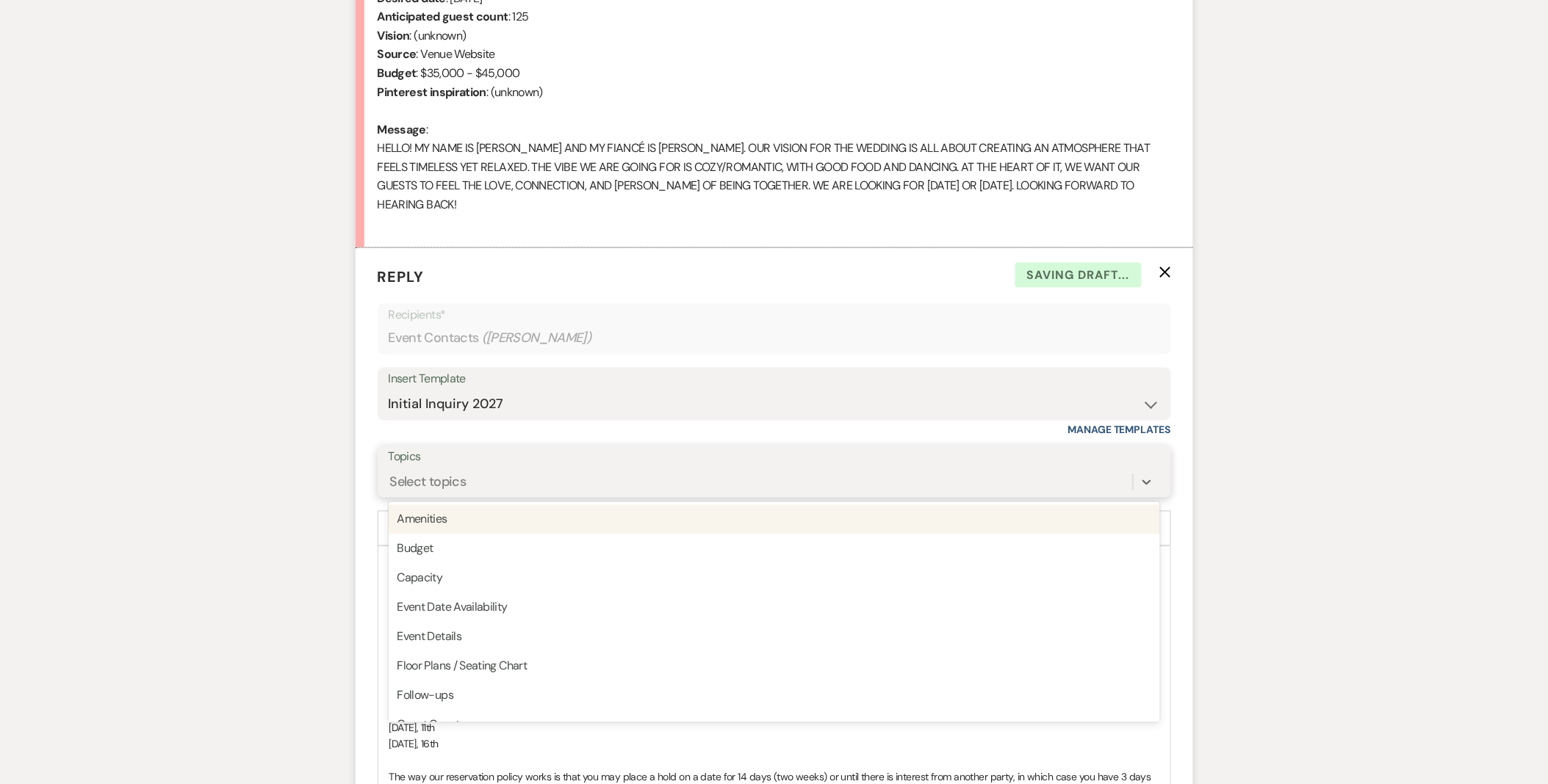
click at [432, 473] on div "Select topics" at bounding box center [760, 482] width 744 height 26
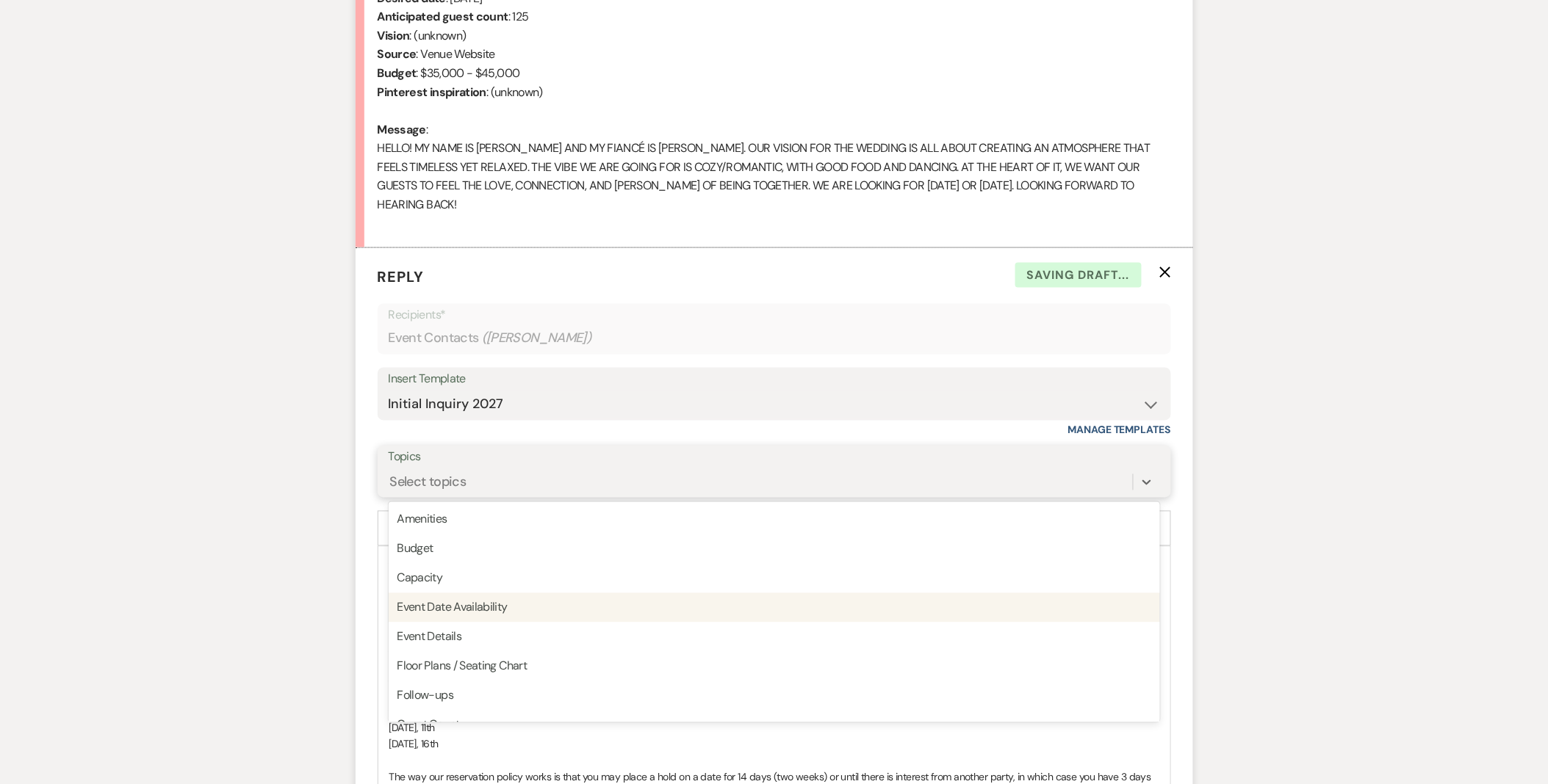
click at [442, 593] on div "Event Date Availability" at bounding box center [774, 608] width 771 height 30
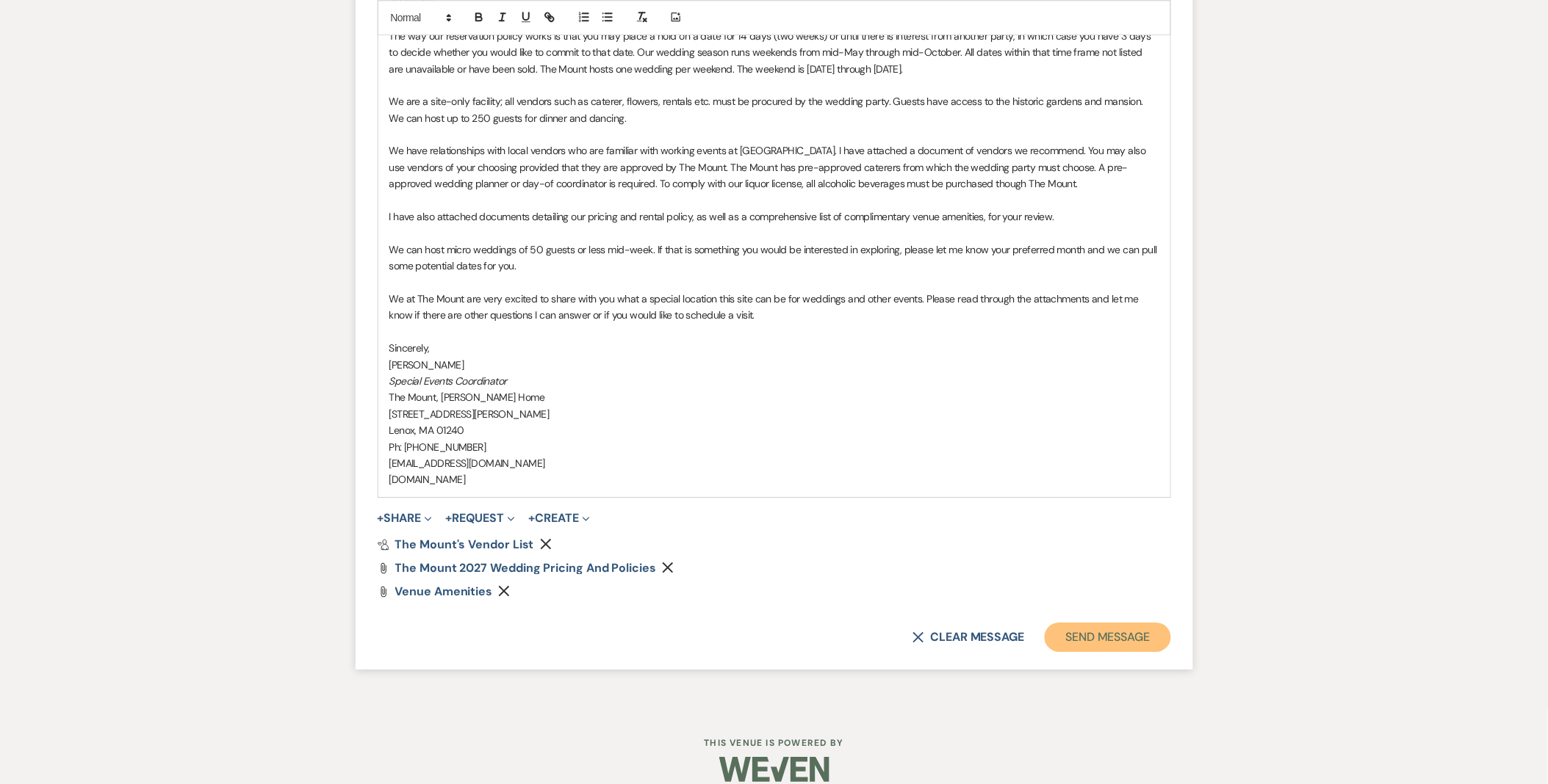
click at [1077, 623] on button "Send Message" at bounding box center [1108, 638] width 126 height 30
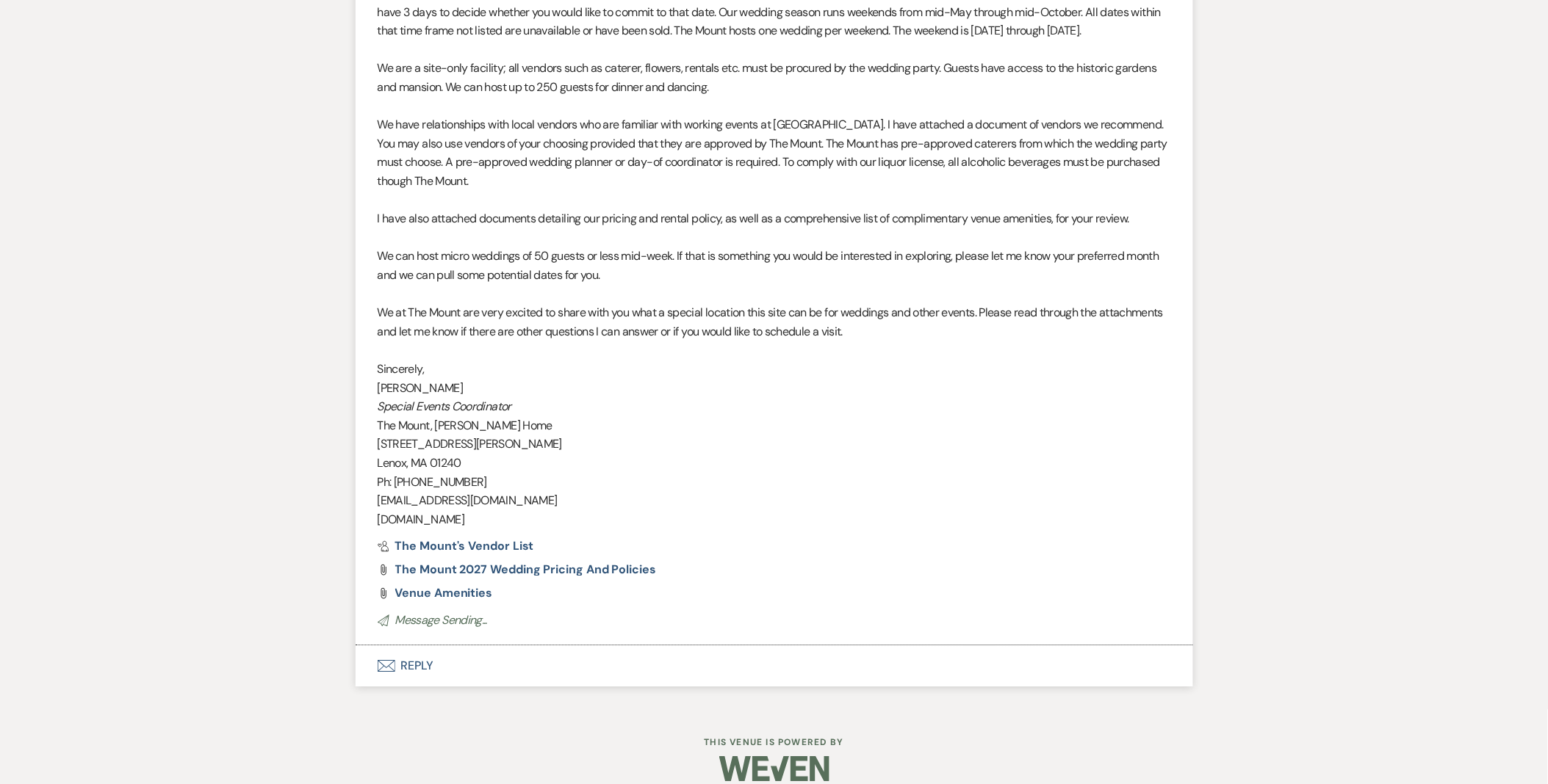
scroll to position [1230, 0]
